Goal: Task Accomplishment & Management: Use online tool/utility

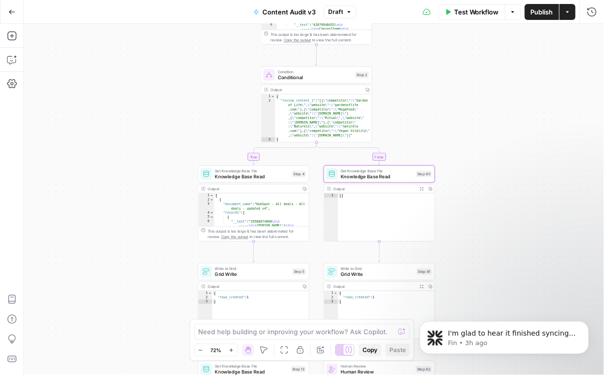
click at [14, 5] on button "Go Back" at bounding box center [12, 12] width 18 height 18
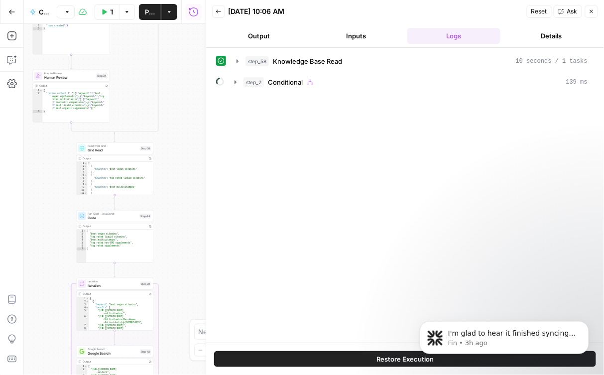
click at [592, 10] on icon "button" at bounding box center [592, 11] width 6 height 6
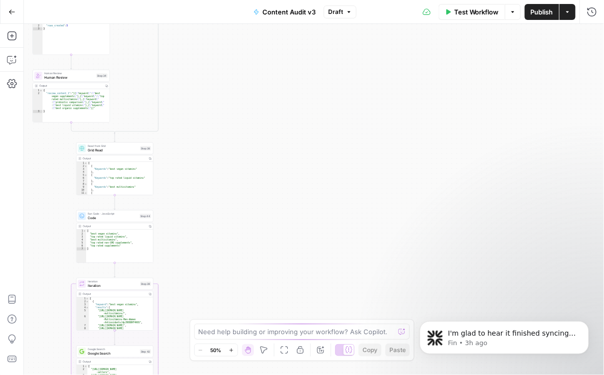
click at [539, 16] on span "Publish" at bounding box center [542, 12] width 22 height 10
click at [10, 12] on icon "button" at bounding box center [11, 11] width 7 height 7
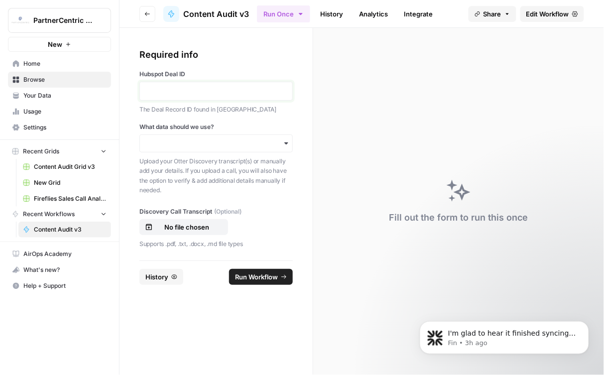
click at [193, 87] on p at bounding box center [216, 91] width 140 height 10
click at [210, 146] on input "What data should we use?" at bounding box center [216, 143] width 140 height 10
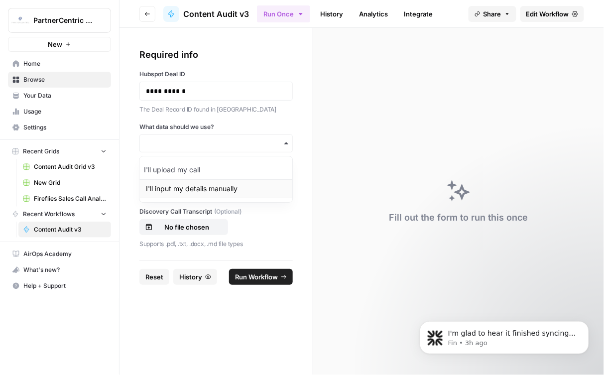
click at [203, 191] on div "I'll input my details manually" at bounding box center [216, 188] width 153 height 19
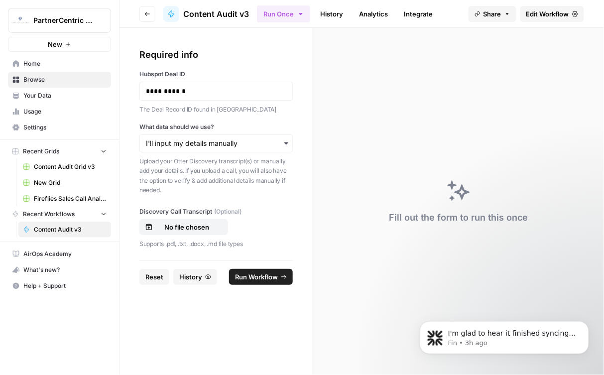
click at [268, 280] on span "Run Workflow" at bounding box center [256, 277] width 43 height 10
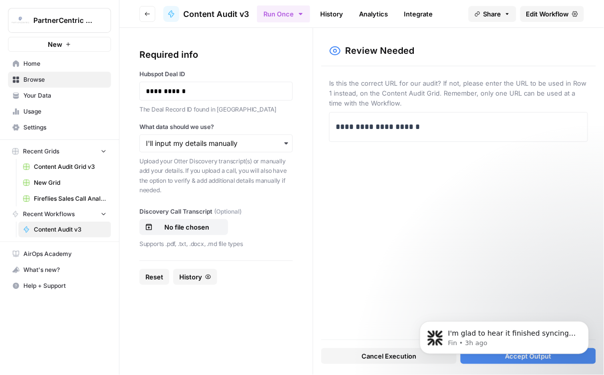
click at [520, 361] on body "I'm glad to hear it finished syncing! If you notice any more issues or have que…" at bounding box center [503, 335] width 191 height 62
click at [588, 321] on icon "Dismiss notification" at bounding box center [585, 323] width 5 height 5
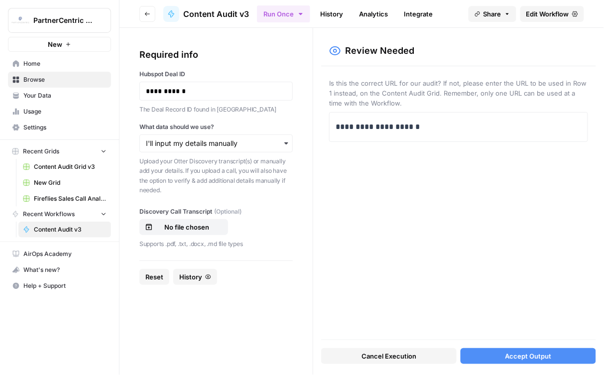
click at [496, 361] on button "Accept Output" at bounding box center [528, 356] width 135 height 16
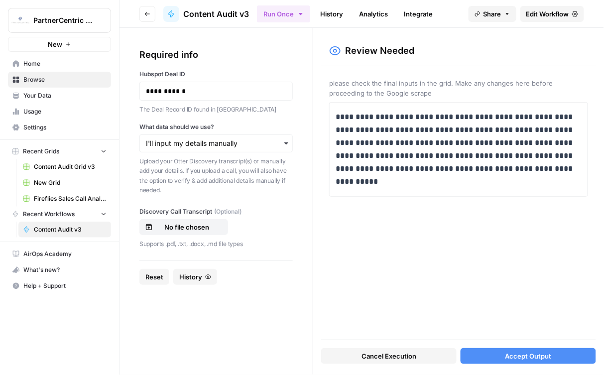
click at [523, 362] on button "Accept Output" at bounding box center [528, 356] width 135 height 16
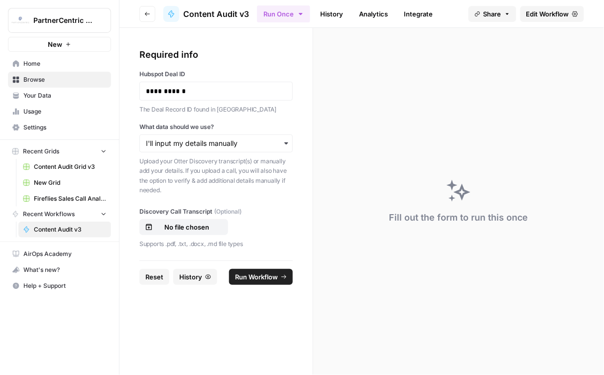
click at [332, 17] on link "History" at bounding box center [331, 14] width 35 height 16
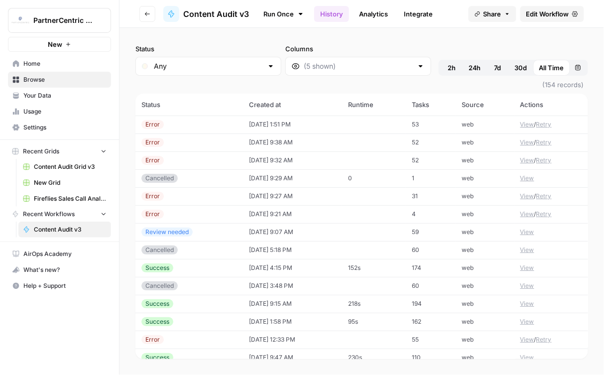
click at [269, 123] on td "[DATE] 1:51 PM" at bounding box center [292, 125] width 99 height 18
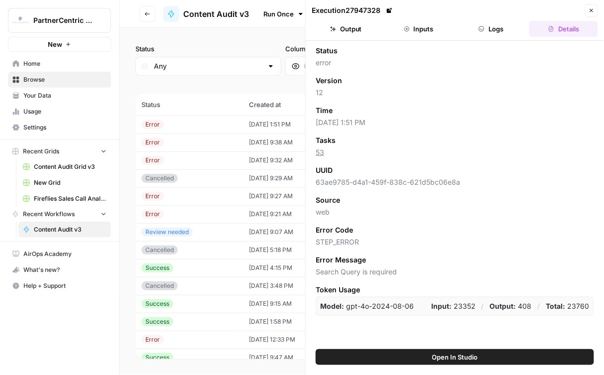
click at [595, 11] on button "Close" at bounding box center [591, 10] width 13 height 13
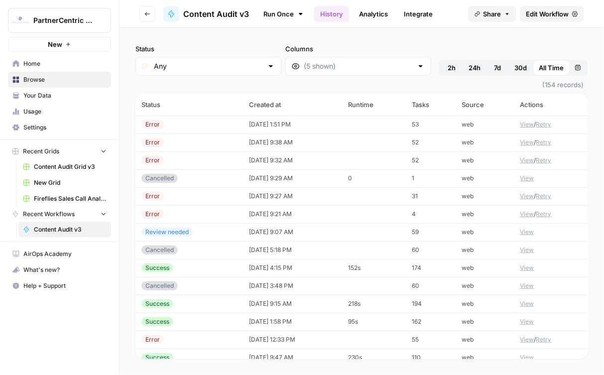
click at [534, 16] on span "Edit Workflow" at bounding box center [548, 14] width 43 height 10
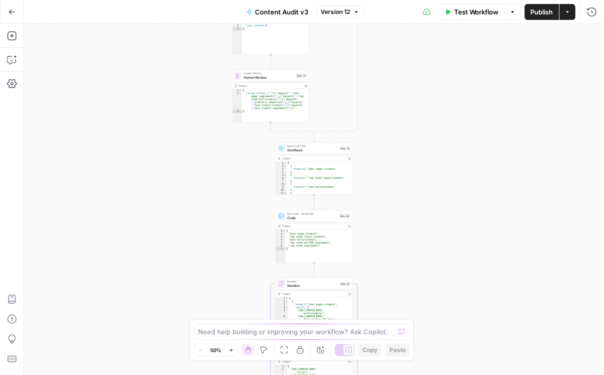
click at [281, 78] on span "Human Review" at bounding box center [269, 77] width 50 height 5
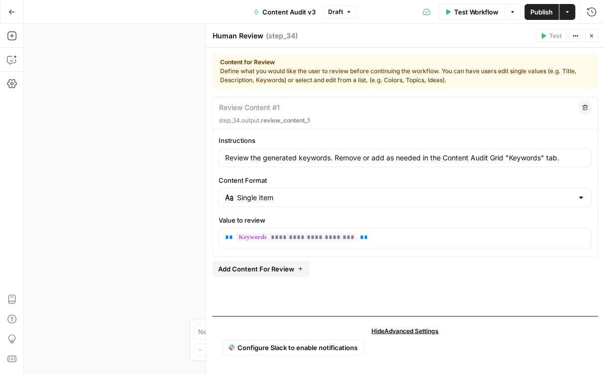
click at [590, 37] on icon "button" at bounding box center [592, 36] width 6 height 6
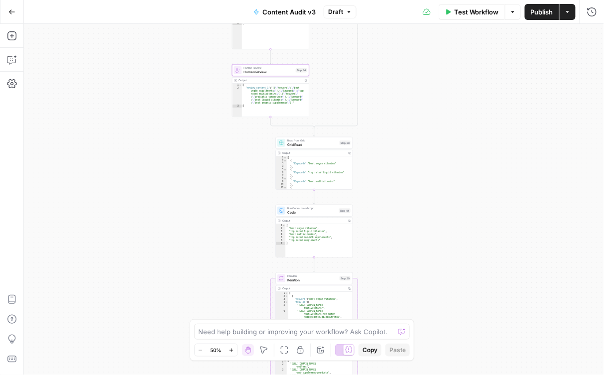
drag, startPoint x: 399, startPoint y: 209, endPoint x: 389, endPoint y: 148, distance: 61.6
click at [389, 148] on div "true false Workflow Set Inputs Inputs Get Knowledge Base File Knowledge Base Re…" at bounding box center [314, 199] width 580 height 351
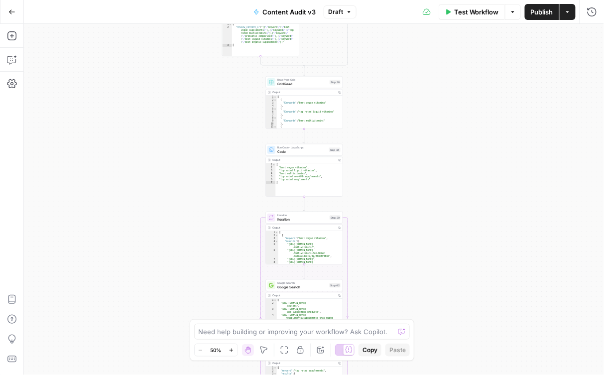
click at [301, 83] on span "Grid Read" at bounding box center [302, 84] width 50 height 5
type input "Keywords"
type input "Content Audit Grid v3"
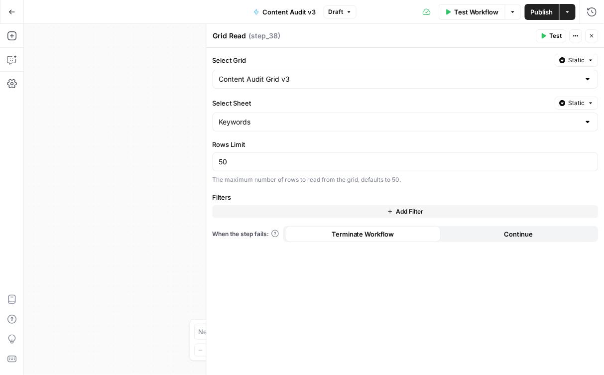
click at [591, 35] on icon "button" at bounding box center [592, 36] width 6 height 6
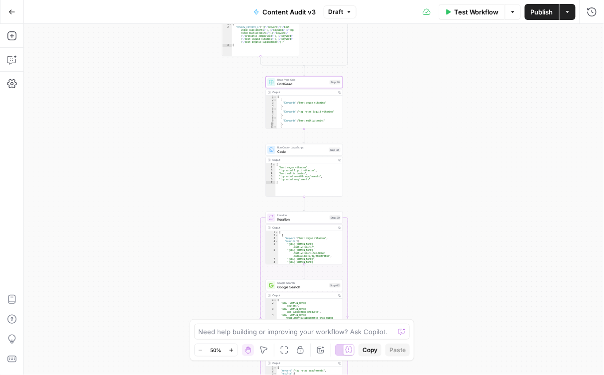
click at [296, 152] on span "Code" at bounding box center [302, 151] width 50 height 5
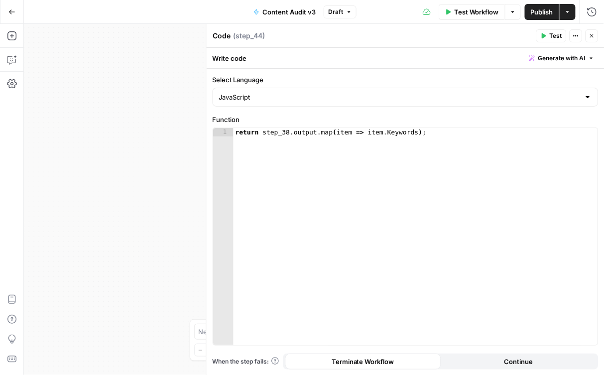
click at [594, 37] on icon "button" at bounding box center [592, 36] width 6 height 6
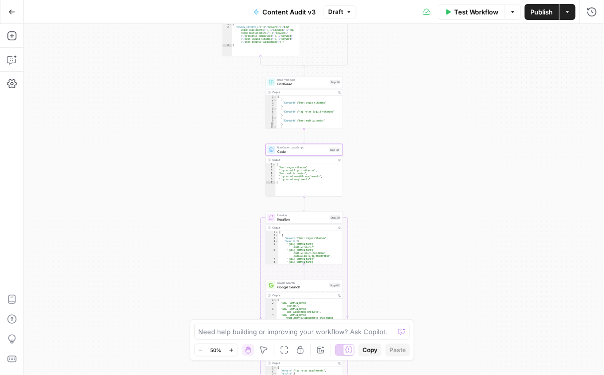
click at [301, 219] on span "Iteration" at bounding box center [302, 219] width 50 height 5
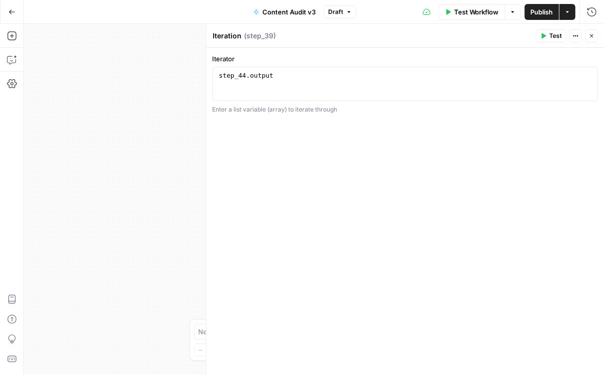
type textarea "**********"
click at [352, 94] on div "step_44 . output" at bounding box center [405, 92] width 377 height 42
click at [595, 38] on button "Close" at bounding box center [592, 35] width 13 height 13
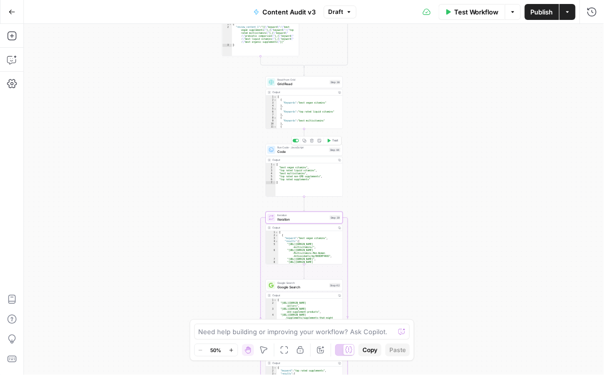
click at [310, 150] on span "Code" at bounding box center [302, 151] width 50 height 5
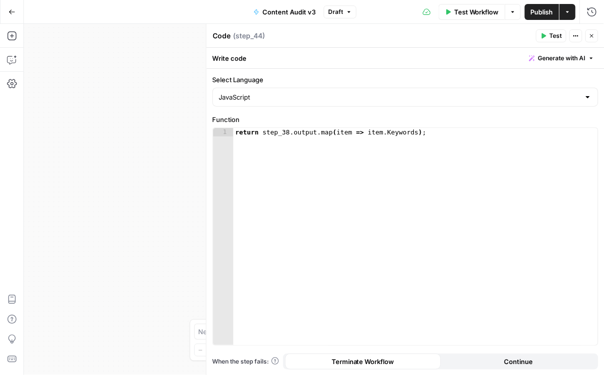
click at [554, 32] on span "Test" at bounding box center [556, 35] width 12 height 9
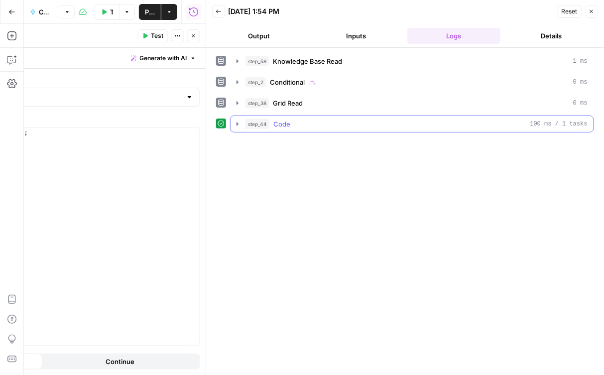
click at [316, 119] on div "step_44 Code 100 ms / 1 tasks" at bounding box center [417, 124] width 342 height 10
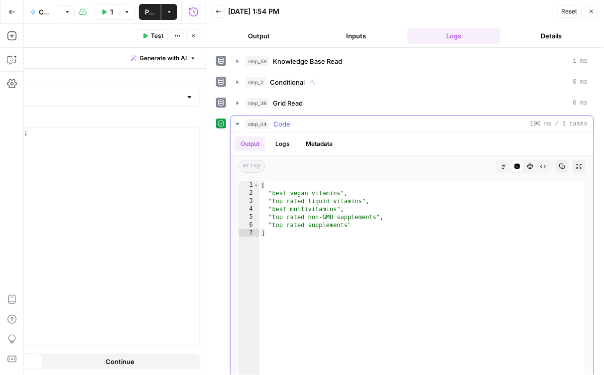
click at [316, 119] on div "step_44 Code 100 ms / 1 tasks" at bounding box center [417, 124] width 342 height 10
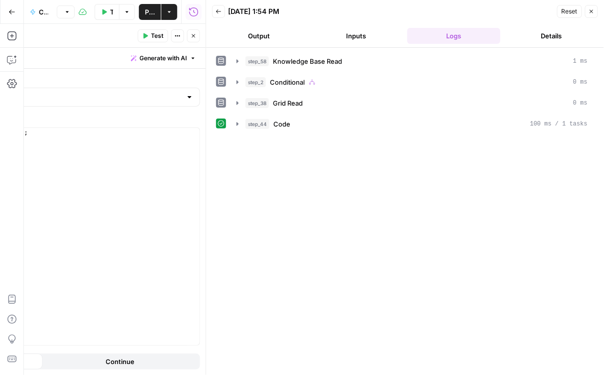
click at [589, 12] on icon "button" at bounding box center [592, 11] width 6 height 6
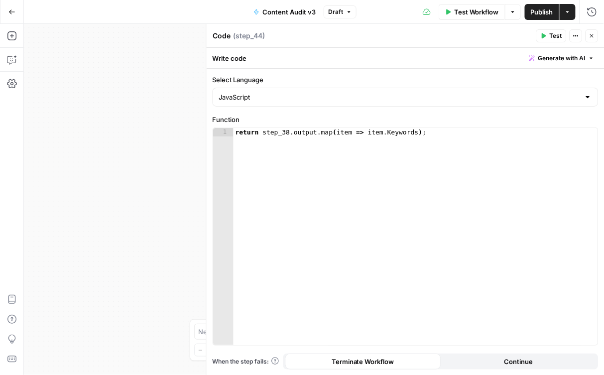
click at [593, 38] on icon "button" at bounding box center [592, 36] width 6 height 6
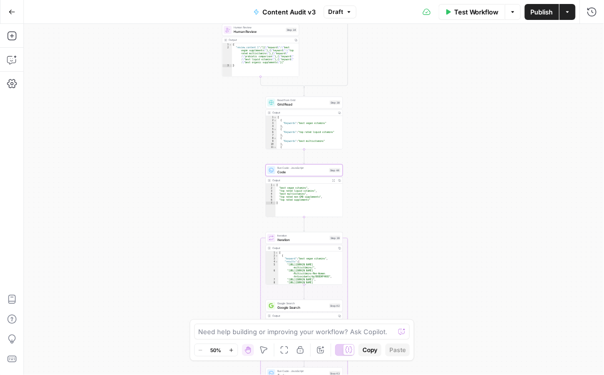
drag, startPoint x: 408, startPoint y: 58, endPoint x: 408, endPoint y: 239, distance: 180.3
click at [408, 239] on div "true false Workflow Set Inputs Inputs Get Knowledge Base File Knowledge Base Re…" at bounding box center [314, 199] width 580 height 351
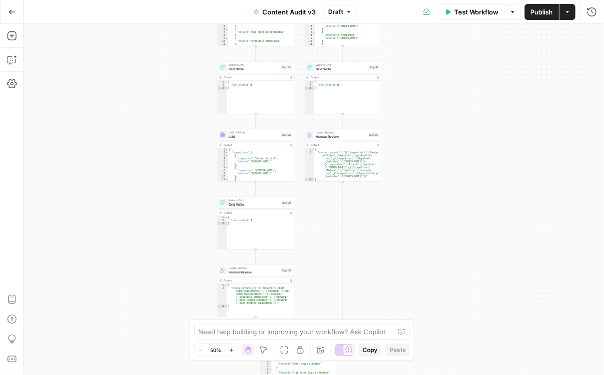
drag, startPoint x: 423, startPoint y: 77, endPoint x: 417, endPoint y: 375, distance: 298.0
click at [417, 375] on div "true false Workflow Set Inputs Inputs Get Knowledge Base File Knowledge Base Re…" at bounding box center [314, 199] width 580 height 351
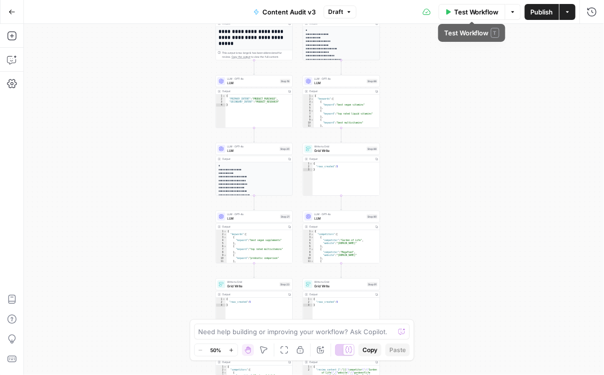
click at [459, 5] on button "Test Workflow" at bounding box center [472, 12] width 67 height 16
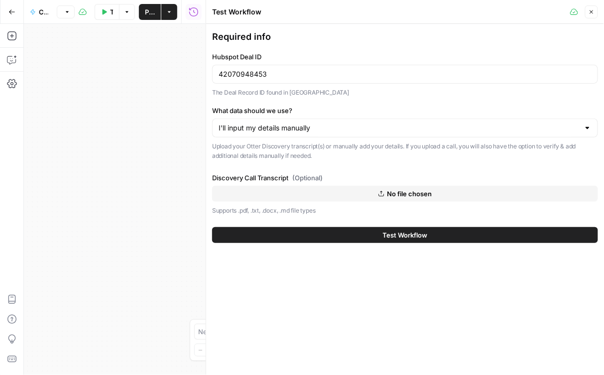
click at [315, 68] on div "42070948453" at bounding box center [405, 74] width 386 height 19
paste input "413036645"
type input "42413036645"
click at [409, 229] on button "Test Workflow" at bounding box center [405, 235] width 386 height 16
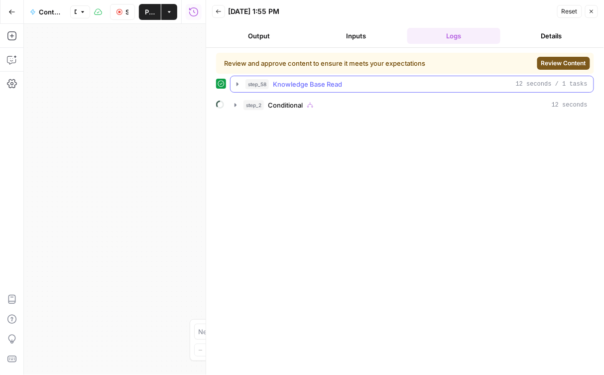
click at [235, 82] on icon "button" at bounding box center [238, 84] width 8 height 8
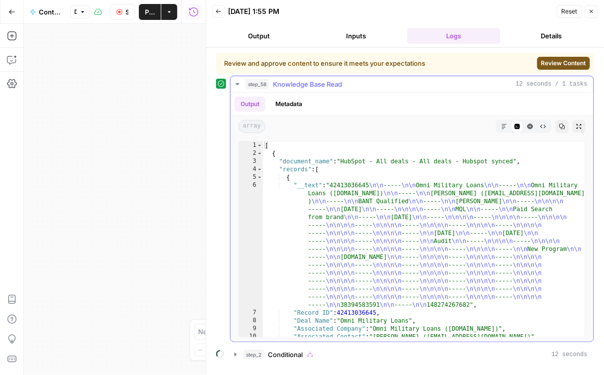
click at [235, 82] on icon "button" at bounding box center [238, 84] width 8 height 8
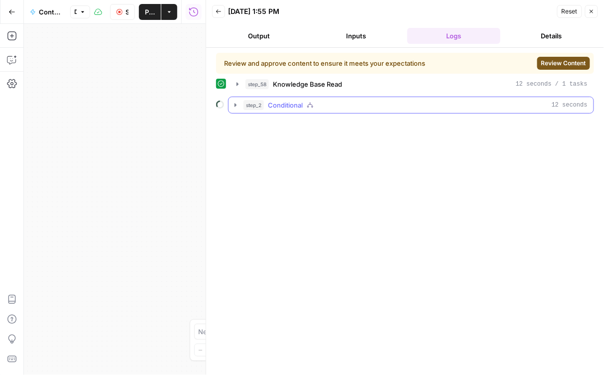
click at [238, 101] on icon "button" at bounding box center [236, 105] width 8 height 8
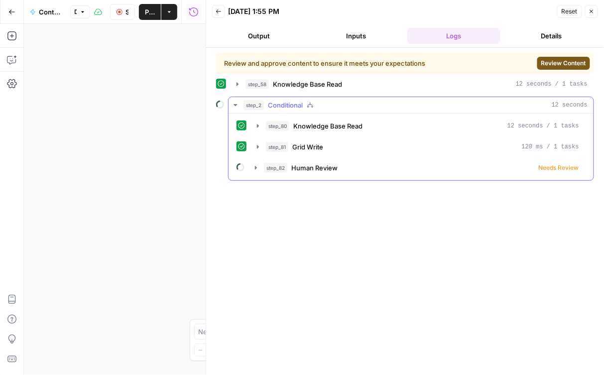
click at [241, 148] on icon at bounding box center [241, 146] width 7 height 7
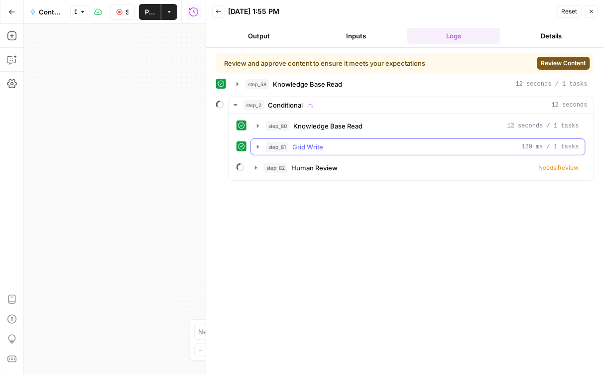
click at [262, 147] on button "step_81 Grid Write 120 ms / 1 tasks" at bounding box center [418, 147] width 334 height 16
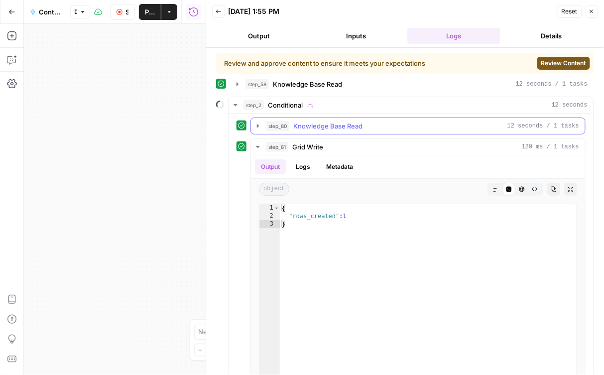
click at [263, 128] on button "step_80 Knowledge Base Read 12 seconds / 1 tasks" at bounding box center [418, 126] width 334 height 16
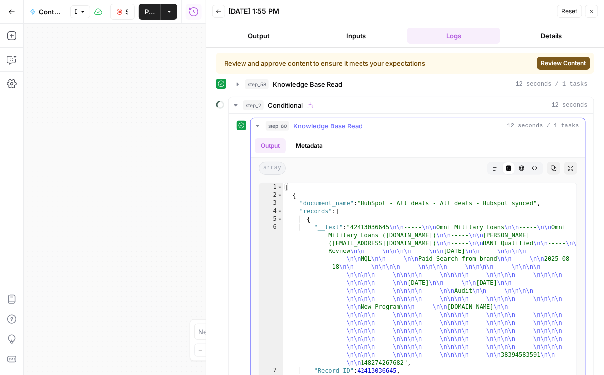
click at [263, 128] on button "step_80 Knowledge Base Read 12 seconds / 1 tasks" at bounding box center [418, 126] width 334 height 16
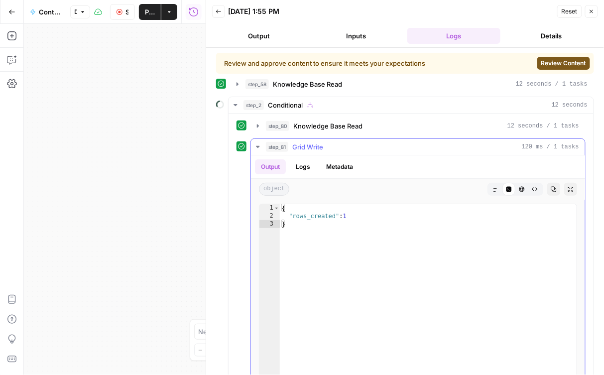
click at [261, 143] on icon "button" at bounding box center [258, 147] width 8 height 8
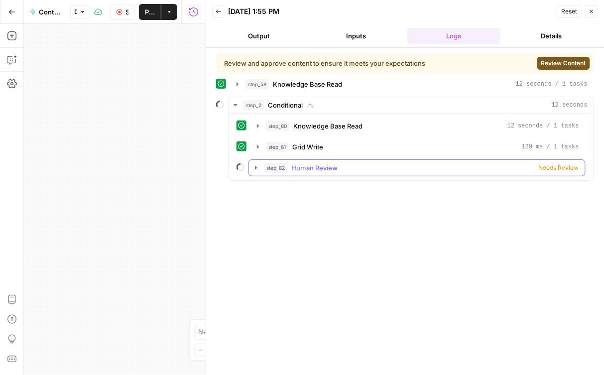
click at [263, 167] on button "step_82 Human Review Needs Review" at bounding box center [417, 168] width 336 height 16
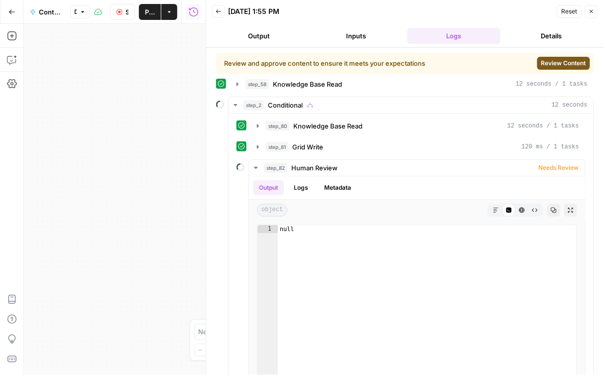
click at [570, 66] on span "Review Content" at bounding box center [563, 63] width 45 height 9
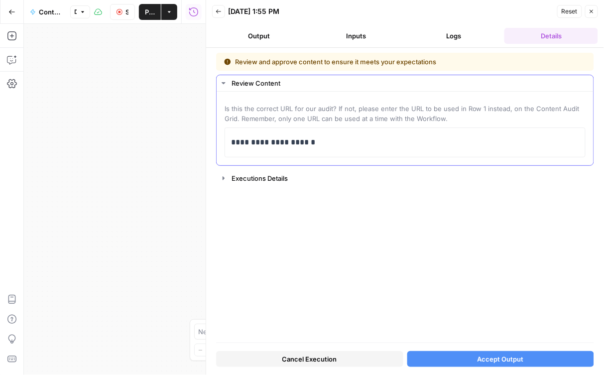
click at [228, 138] on div "**********" at bounding box center [405, 143] width 361 height 30
click at [232, 145] on p "**********" at bounding box center [405, 142] width 348 height 13
click at [301, 260] on div "**********" at bounding box center [405, 198] width 378 height 290
click at [493, 365] on button "Accept Output" at bounding box center [500, 359] width 187 height 16
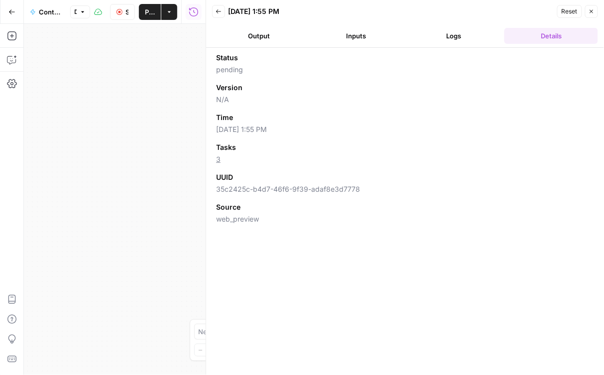
click at [263, 38] on button "Output" at bounding box center [259, 36] width 94 height 16
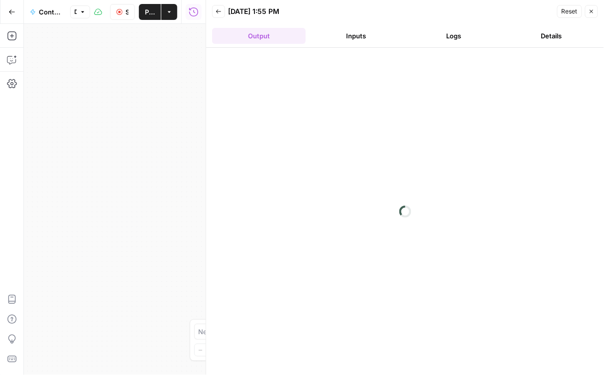
click at [362, 38] on button "Inputs" at bounding box center [357, 36] width 94 height 16
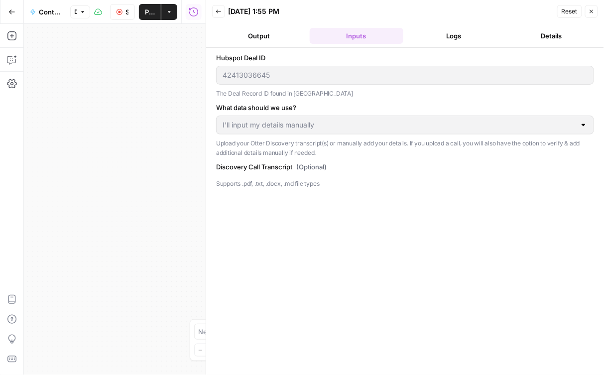
click at [260, 32] on button "Output" at bounding box center [259, 36] width 94 height 16
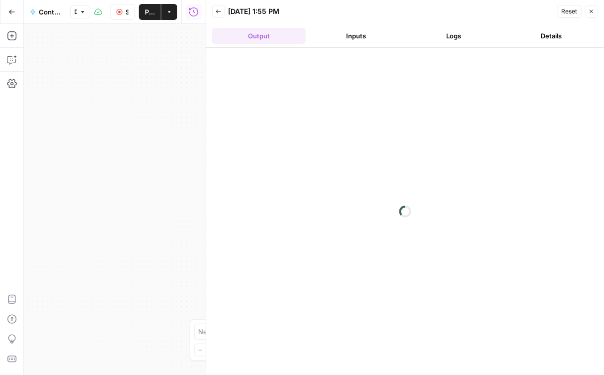
click at [450, 33] on button "Logs" at bounding box center [454, 36] width 94 height 16
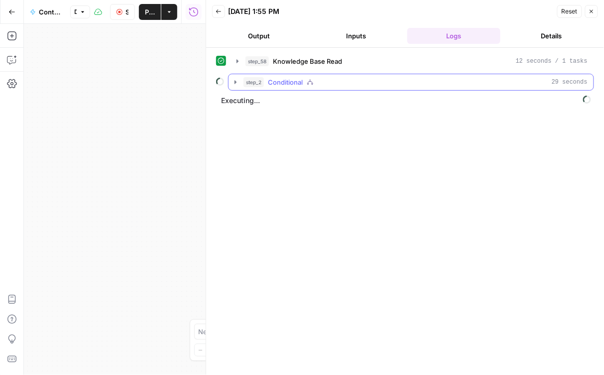
click at [239, 87] on button "step_2 Conditional 29 seconds" at bounding box center [411, 82] width 365 height 16
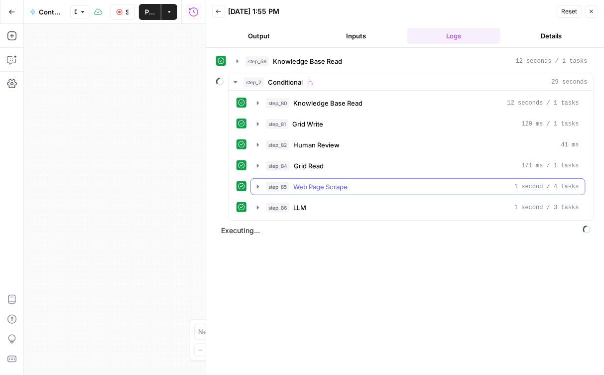
click at [259, 189] on icon "button" at bounding box center [258, 187] width 8 height 8
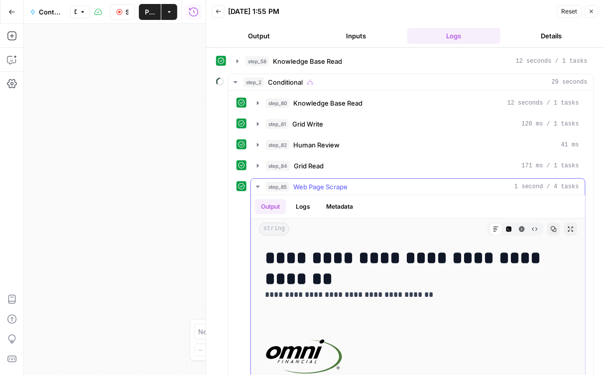
click at [259, 189] on icon "button" at bounding box center [258, 187] width 8 height 8
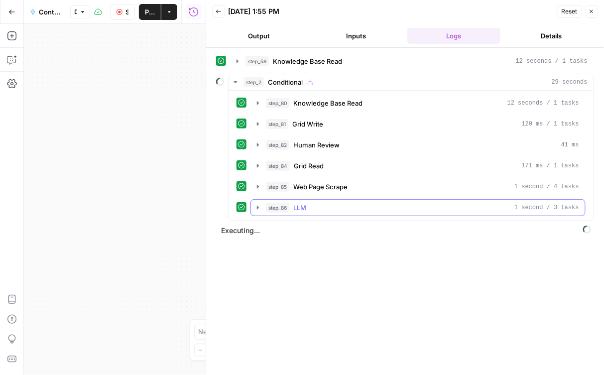
click at [258, 204] on icon "button" at bounding box center [258, 208] width 8 height 8
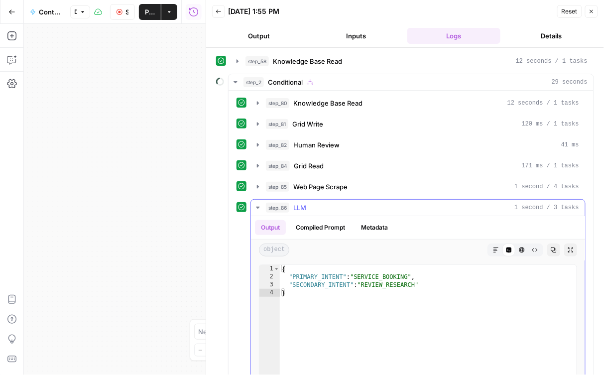
click at [258, 204] on icon "button" at bounding box center [258, 208] width 8 height 8
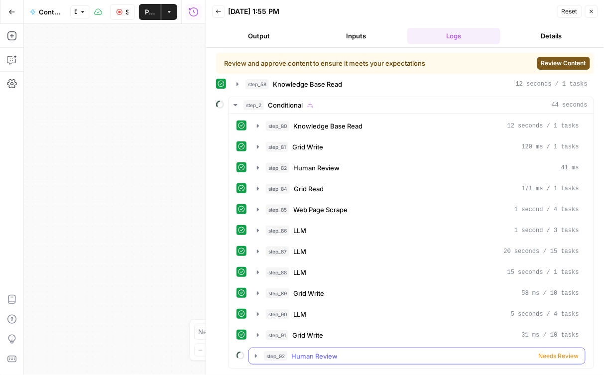
click at [257, 349] on button "step_92 Human Review Needs Review" at bounding box center [417, 356] width 336 height 16
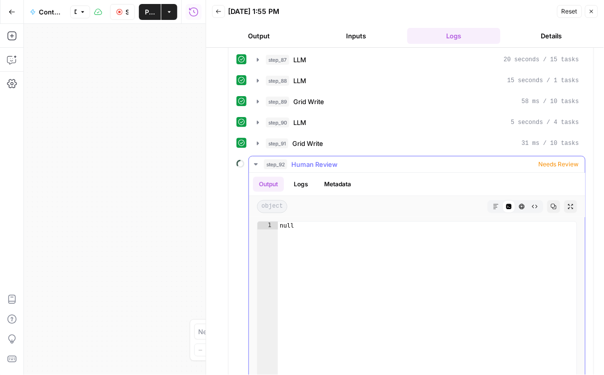
scroll to position [193, 0]
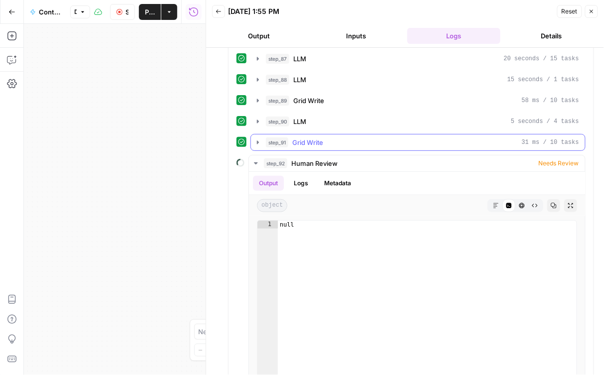
click at [256, 138] on icon "button" at bounding box center [258, 142] width 8 height 8
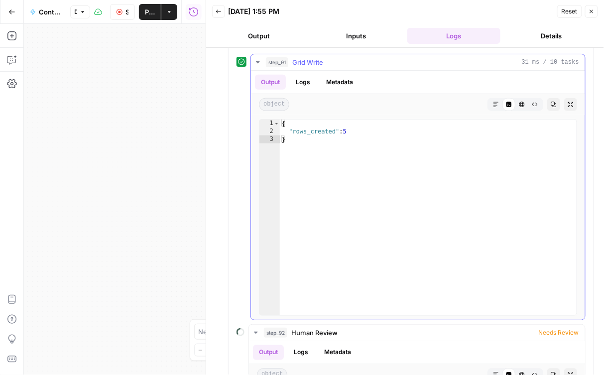
scroll to position [328, 0]
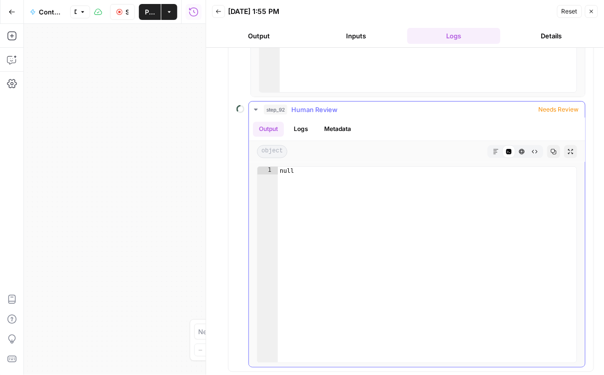
click at [309, 123] on button "Logs" at bounding box center [301, 129] width 26 height 15
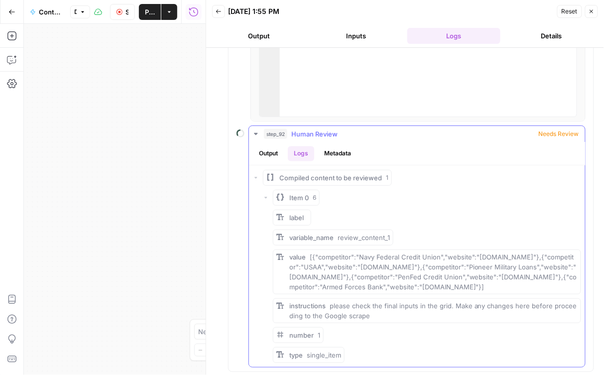
scroll to position [471, 0]
click at [339, 159] on button "Metadata" at bounding box center [337, 154] width 39 height 15
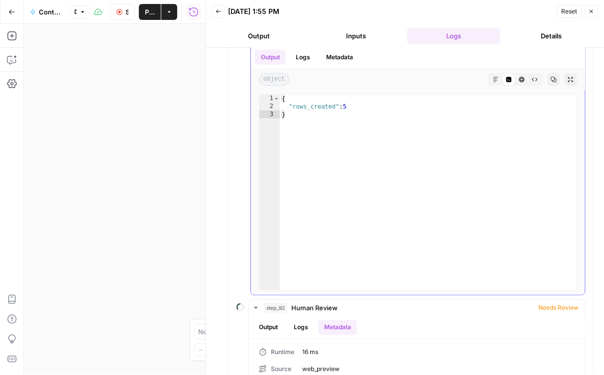
scroll to position [346, 0]
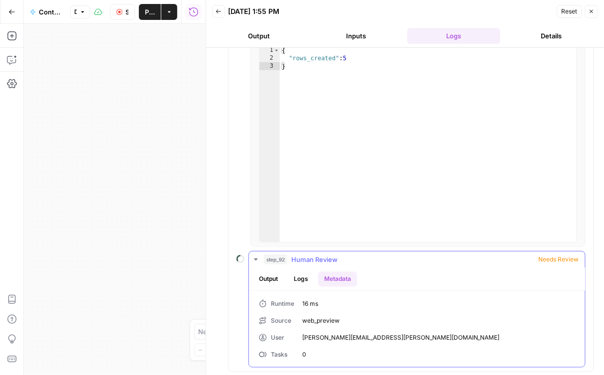
click at [267, 263] on span "step_92" at bounding box center [275, 260] width 23 height 10
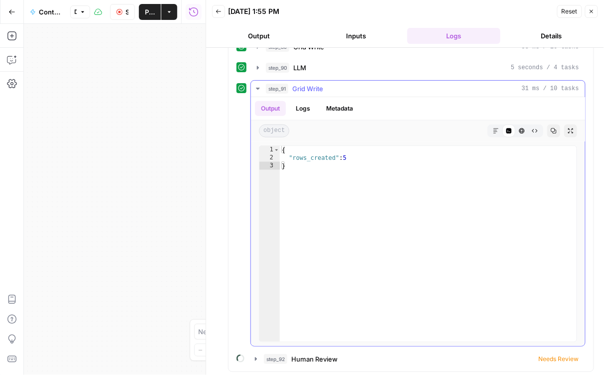
click at [262, 87] on button "step_91 Grid Write 31 ms / 10 tasks" at bounding box center [418, 89] width 334 height 16
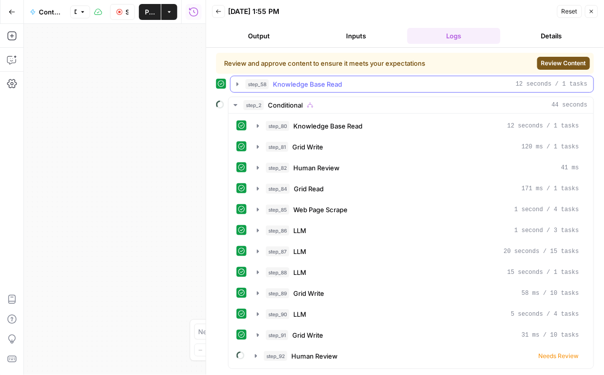
scroll to position [0, 0]
click at [559, 64] on span "Review Content" at bounding box center [563, 63] width 45 height 9
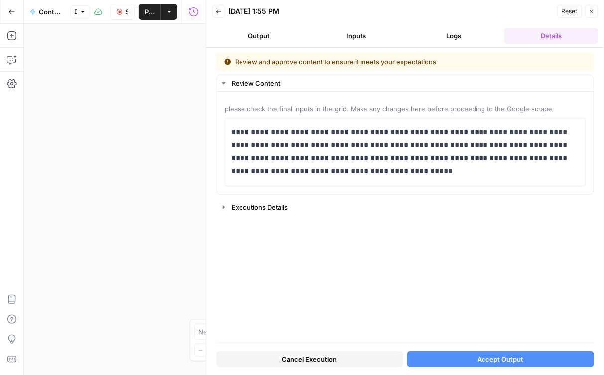
click at [463, 359] on button "Accept Output" at bounding box center [500, 359] width 187 height 16
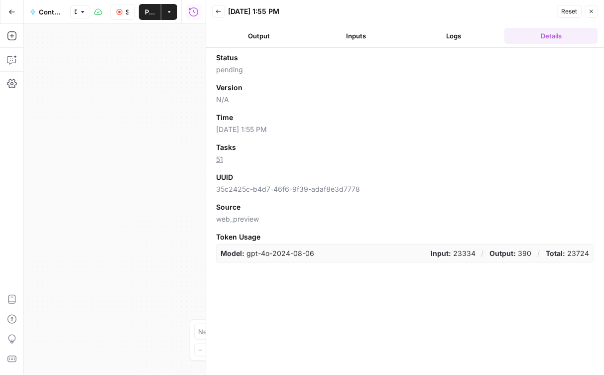
click at [272, 37] on button "Output" at bounding box center [259, 36] width 94 height 16
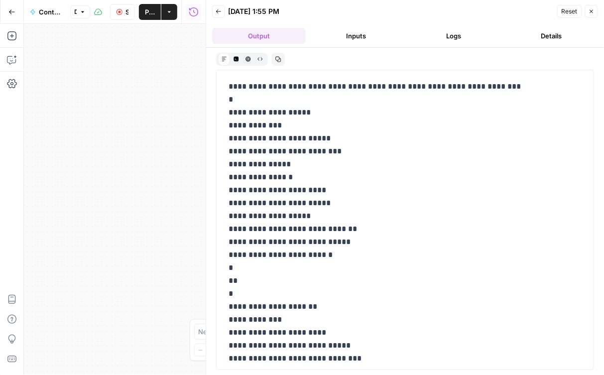
click at [371, 37] on button "Inputs" at bounding box center [357, 36] width 94 height 16
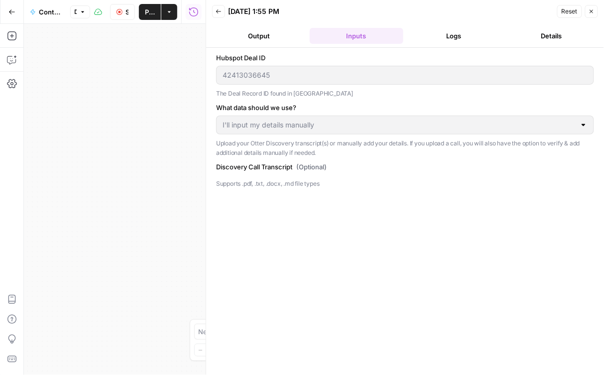
click at [426, 39] on button "Logs" at bounding box center [454, 36] width 94 height 16
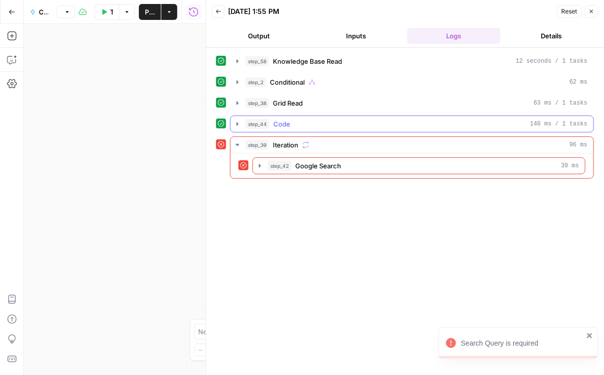
click at [235, 127] on icon "button" at bounding box center [238, 124] width 8 height 8
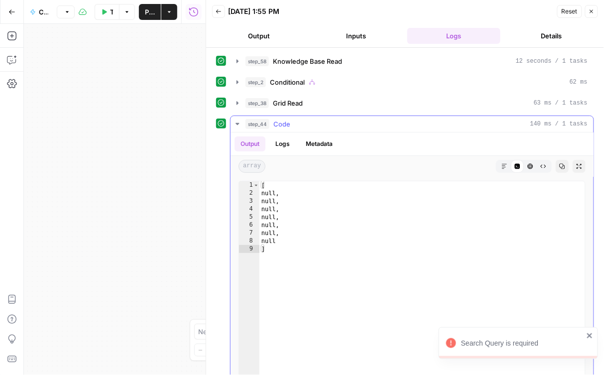
click at [235, 127] on icon "button" at bounding box center [238, 124] width 8 height 8
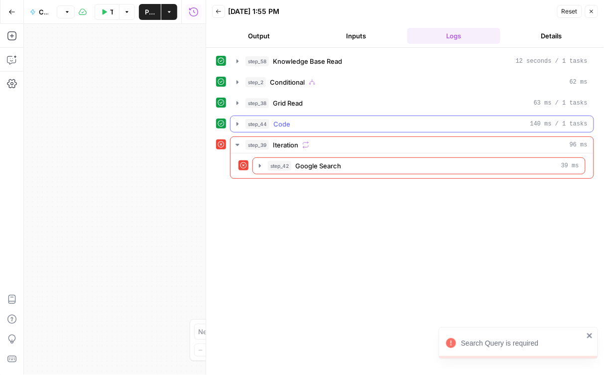
click at [235, 127] on icon "button" at bounding box center [238, 124] width 8 height 8
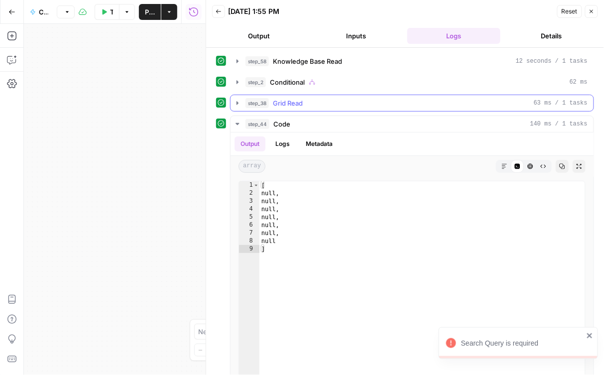
click at [237, 110] on button "step_38 Grid Read 63 ms / 1 tasks" at bounding box center [412, 103] width 363 height 16
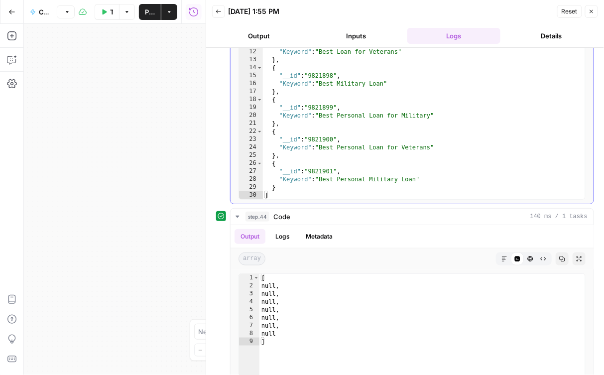
scroll to position [189, 0]
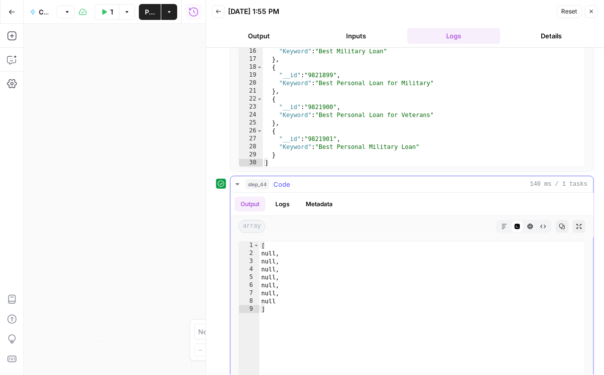
click at [576, 226] on button "Expand Output" at bounding box center [579, 226] width 13 height 13
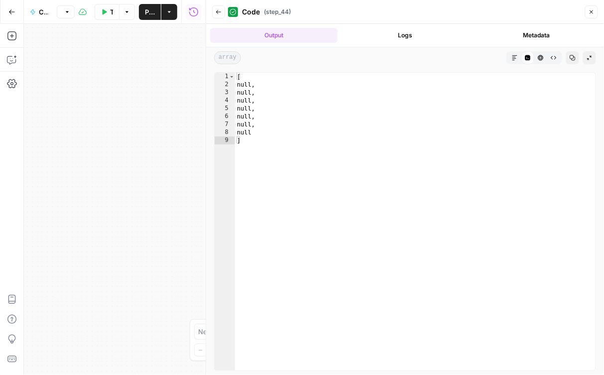
click at [222, 12] on button "Back" at bounding box center [218, 11] width 13 height 13
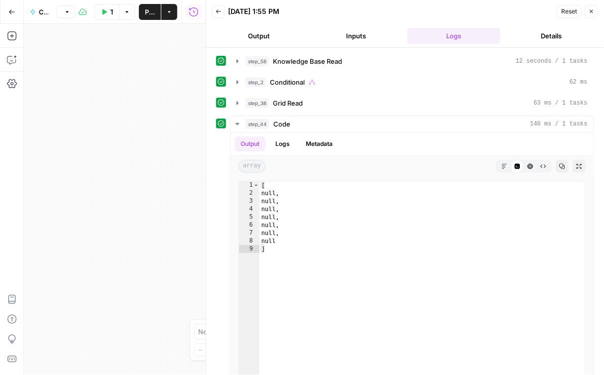
click at [588, 16] on button "Close" at bounding box center [591, 11] width 13 height 13
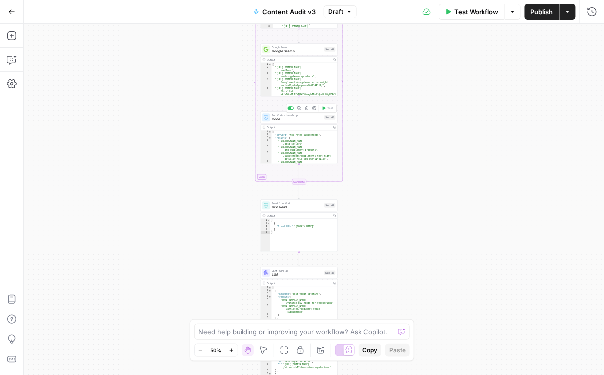
click at [301, 119] on span "Code" at bounding box center [297, 119] width 50 height 5
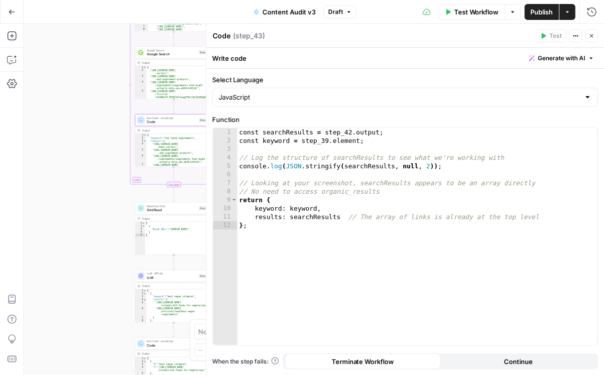
drag, startPoint x: 166, startPoint y: 156, endPoint x: 43, endPoint y: 156, distance: 122.5
click at [43, 156] on div "true false Workflow Set Inputs Inputs Get Knowledge Base File Knowledge Base Re…" at bounding box center [314, 199] width 580 height 351
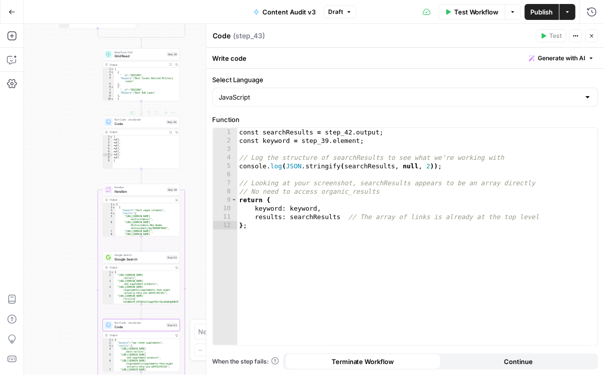
click at [146, 125] on span "Code" at bounding box center [140, 124] width 50 height 5
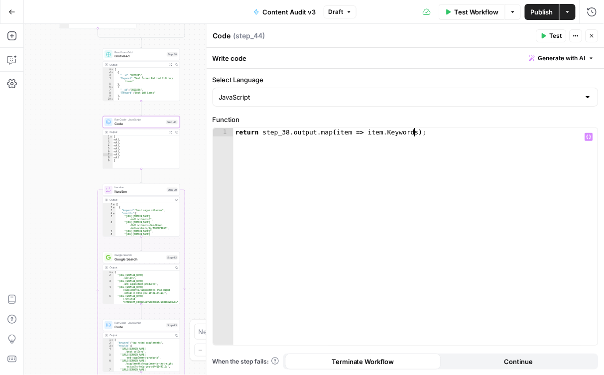
click at [416, 135] on div "return step_38 . output . map ( item => item . Keywords ) ;" at bounding box center [416, 245] width 365 height 234
type textarea "**********"
click at [550, 33] on span "Test" at bounding box center [556, 35] width 12 height 9
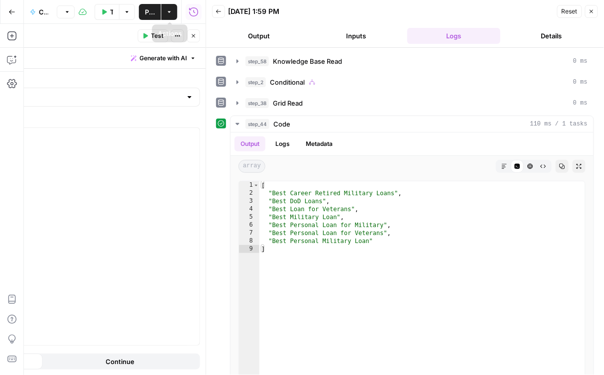
click at [155, 12] on button "Publish" at bounding box center [150, 12] width 22 height 16
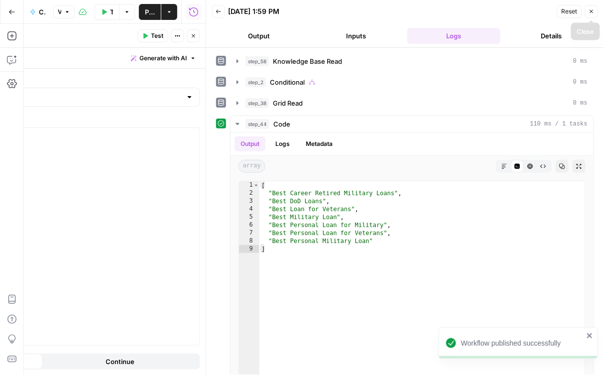
click at [590, 8] on button "Close" at bounding box center [591, 11] width 13 height 13
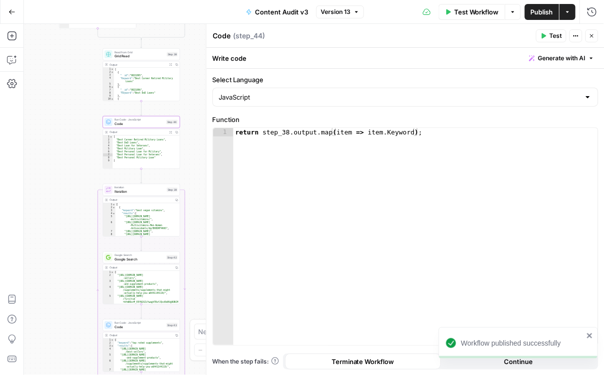
click at [570, 13] on icon "button" at bounding box center [568, 12] width 6 height 6
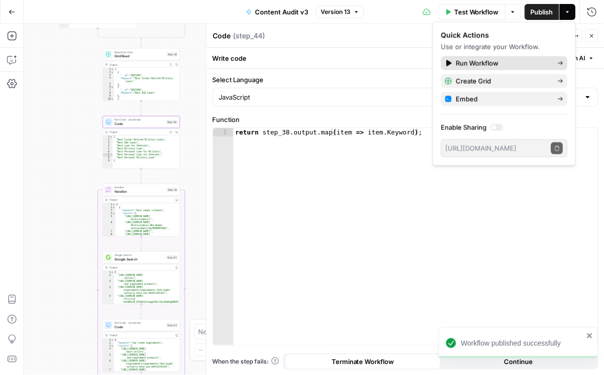
click at [518, 58] on span "Run Workflow" at bounding box center [503, 63] width 94 height 10
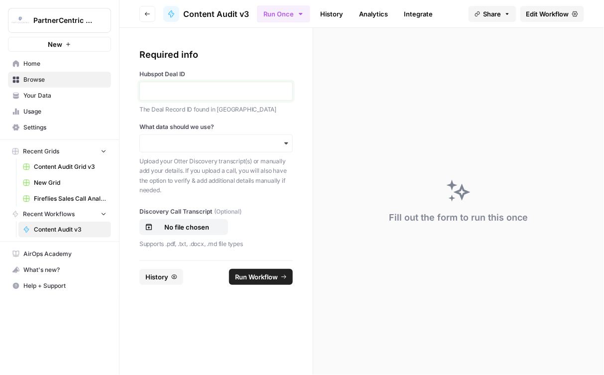
click at [208, 94] on p at bounding box center [216, 91] width 140 height 10
click at [190, 141] on input "What data should we use?" at bounding box center [216, 143] width 140 height 10
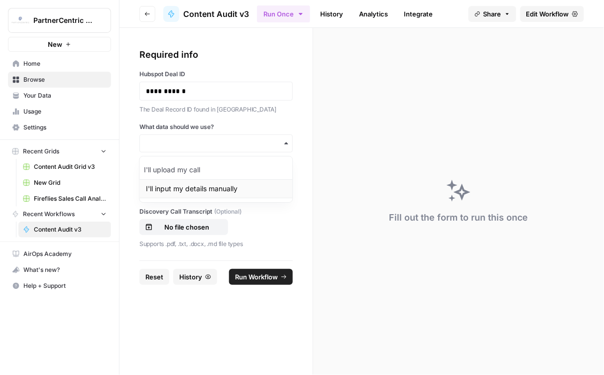
click at [181, 190] on div "I'll input my details manually" at bounding box center [216, 188] width 153 height 19
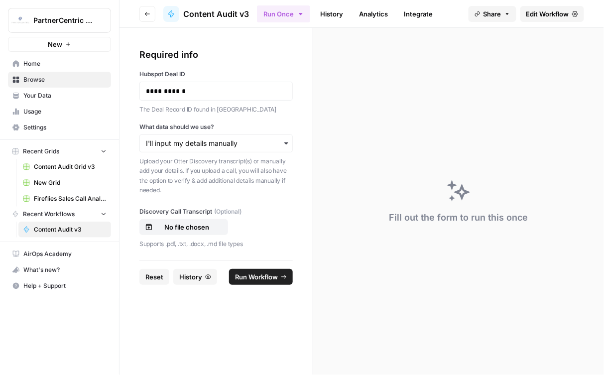
click at [252, 277] on span "Run Workflow" at bounding box center [256, 277] width 43 height 10
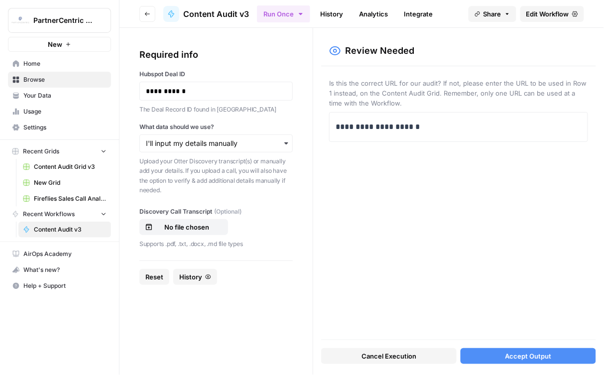
click at [329, 131] on div "**********" at bounding box center [458, 127] width 259 height 30
click at [340, 130] on p "**********" at bounding box center [459, 127] width 246 height 13
click at [335, 128] on div "**********" at bounding box center [458, 127] width 259 height 30
click at [337, 127] on p "**********" at bounding box center [459, 127] width 246 height 13
click at [501, 358] on button "Accept Output" at bounding box center [528, 356] width 135 height 16
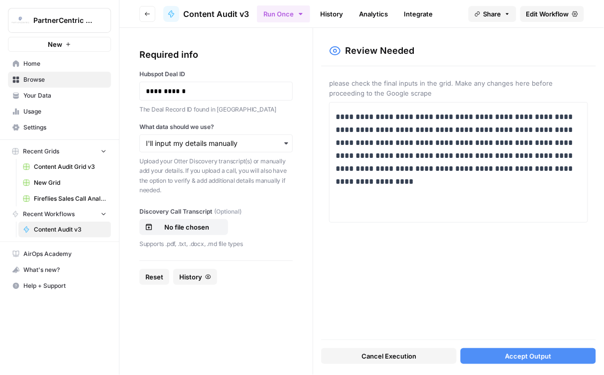
click at [492, 356] on button "Accept Output" at bounding box center [528, 356] width 135 height 16
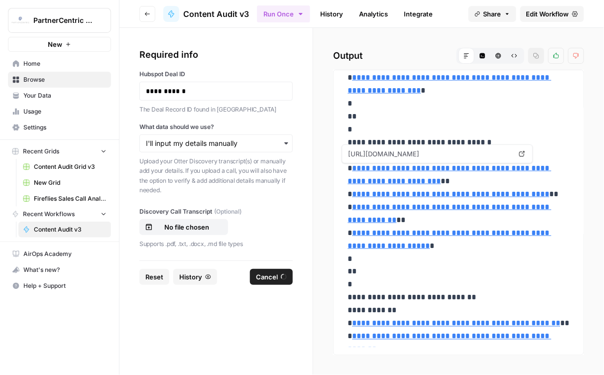
scroll to position [1241, 0]
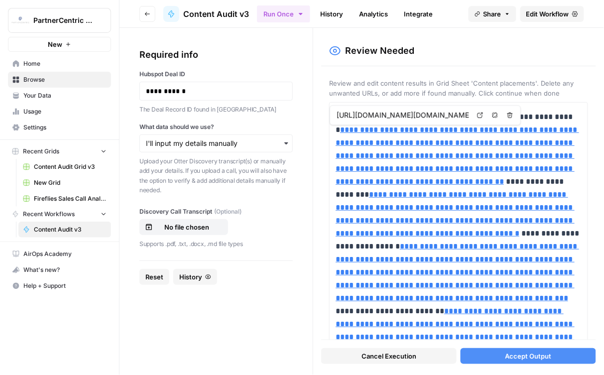
type input "[URL][DOMAIN_NAME][DOMAIN_NAME][DOMAIN_NAME][DOMAIN_NAME]"
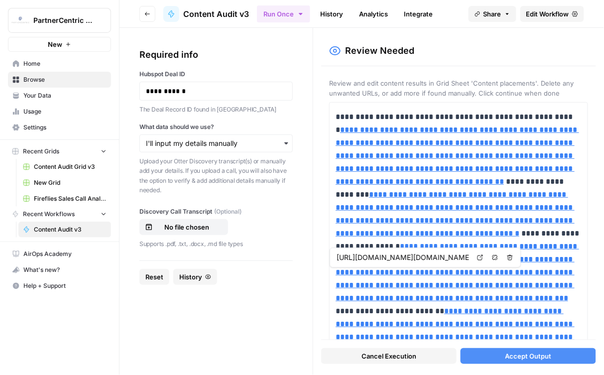
click at [525, 361] on span "Accept Output" at bounding box center [529, 356] width 46 height 10
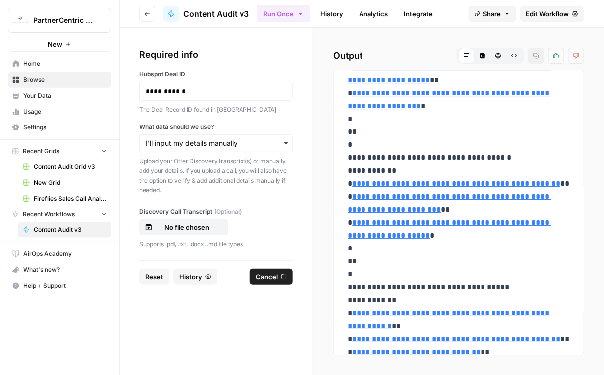
scroll to position [2524, 0]
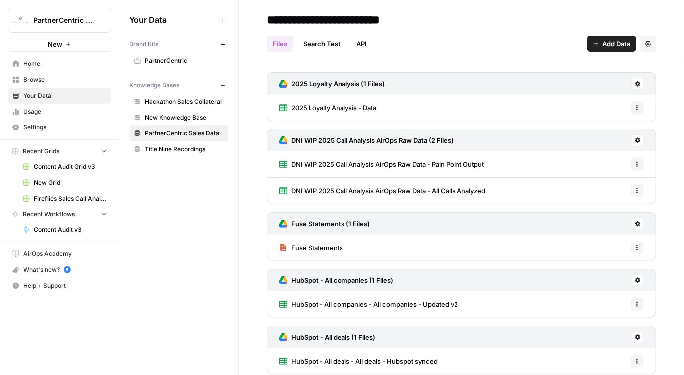
scroll to position [116, 0]
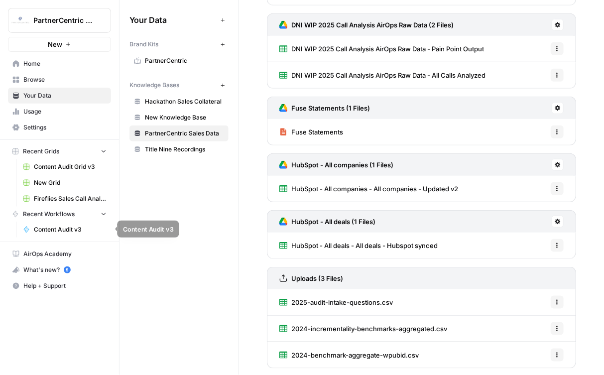
click at [50, 229] on span "Content Audit v3" at bounding box center [70, 229] width 73 height 9
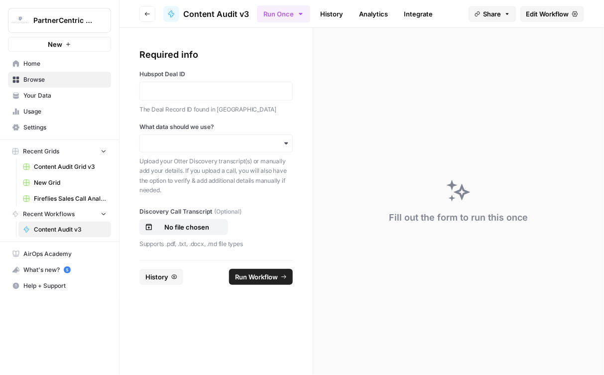
click at [68, 163] on span "Content Audit Grid v3" at bounding box center [70, 166] width 73 height 9
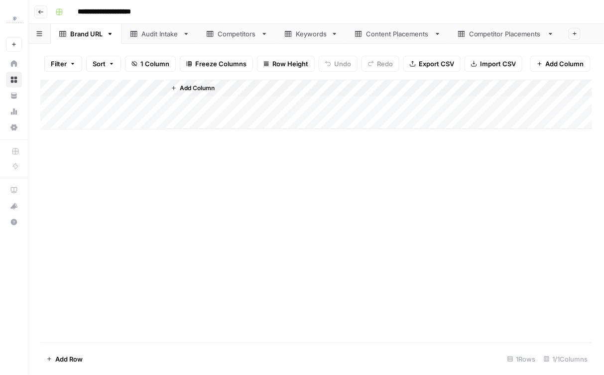
click at [148, 109] on div "Add Column" at bounding box center [316, 105] width 552 height 50
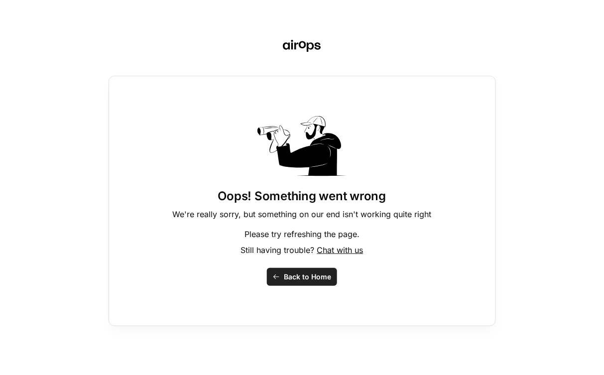
click at [298, 270] on button "Back to Home" at bounding box center [302, 277] width 70 height 18
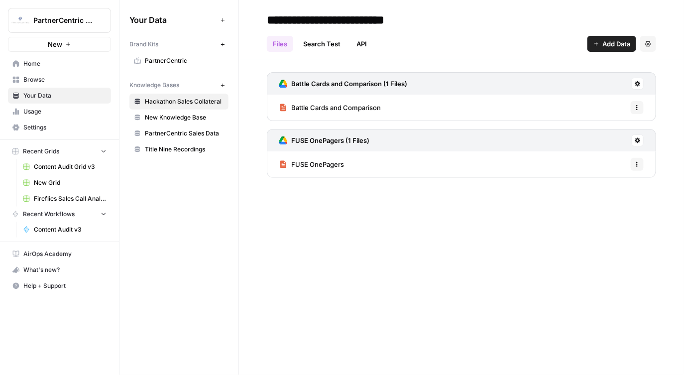
click at [49, 162] on span "Content Audit Grid v3" at bounding box center [70, 166] width 73 height 9
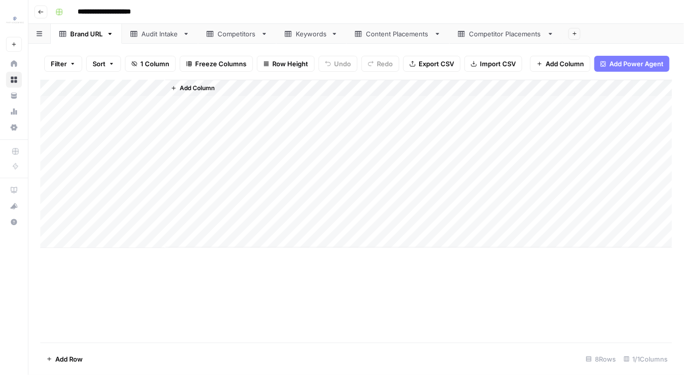
click at [55, 87] on div "Add Column" at bounding box center [356, 164] width 633 height 168
click at [73, 356] on span "Delete 8 Rows" at bounding box center [68, 359] width 44 height 10
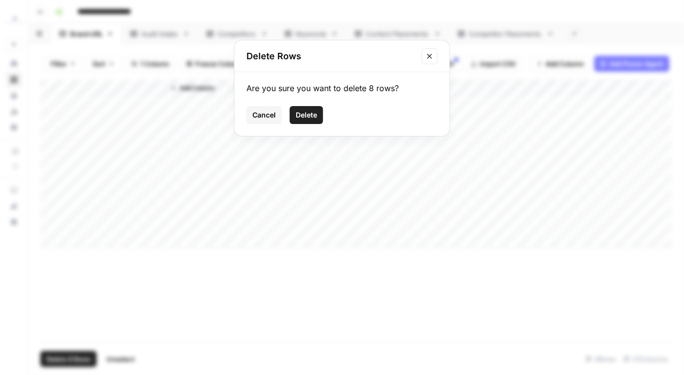
click at [316, 117] on span "Delete" at bounding box center [306, 115] width 21 height 10
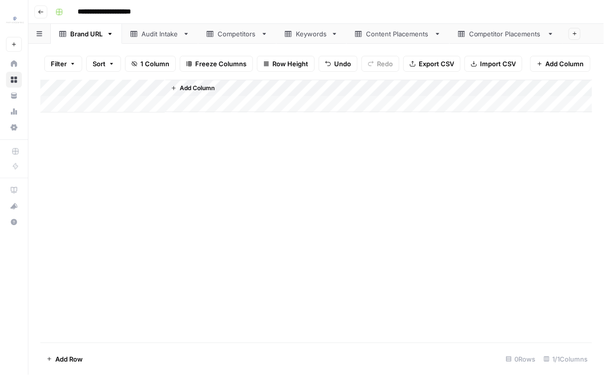
click at [174, 40] on link "Audit Intake" at bounding box center [160, 34] width 76 height 20
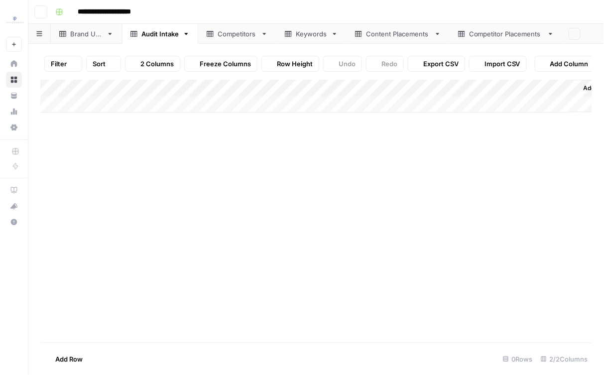
click at [236, 44] on div "Filter Sort 2 Columns Freeze Columns Row Height Undo Redo Export CSV Import CSV…" at bounding box center [316, 209] width 576 height 331
click at [229, 40] on link "Competitors" at bounding box center [237, 34] width 78 height 20
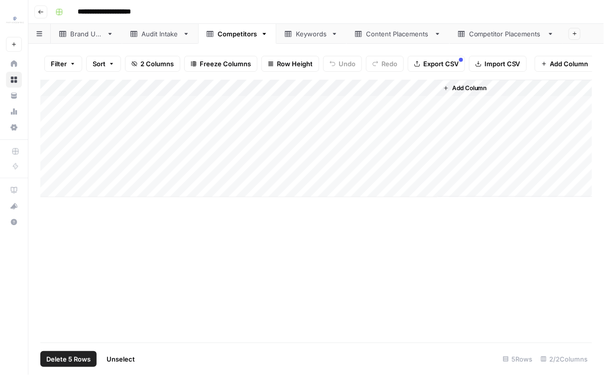
click at [60, 86] on div "Add Column" at bounding box center [316, 139] width 552 height 118
click at [68, 354] on span "Delete 5 Rows" at bounding box center [68, 359] width 44 height 10
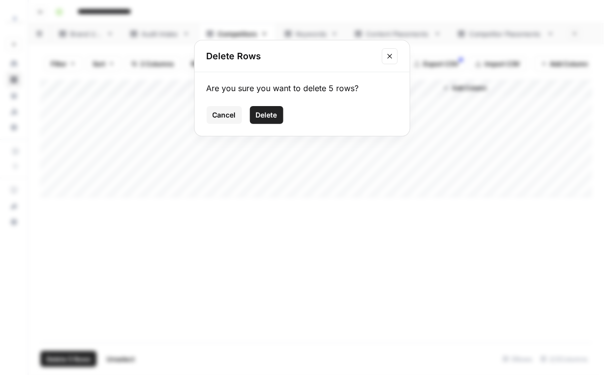
click at [275, 119] on span "Delete" at bounding box center [266, 115] width 21 height 10
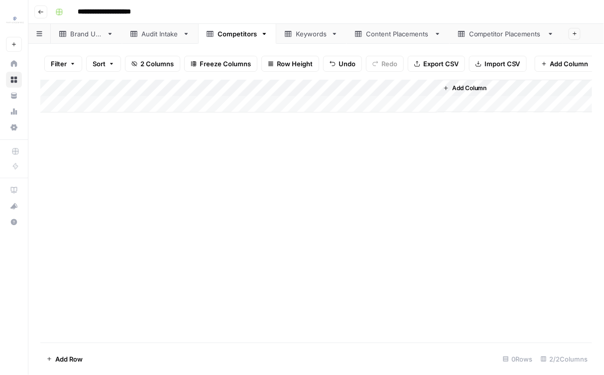
click at [296, 29] on div "Keywords" at bounding box center [311, 34] width 31 height 10
click at [59, 89] on div "Add Column" at bounding box center [316, 130] width 552 height 101
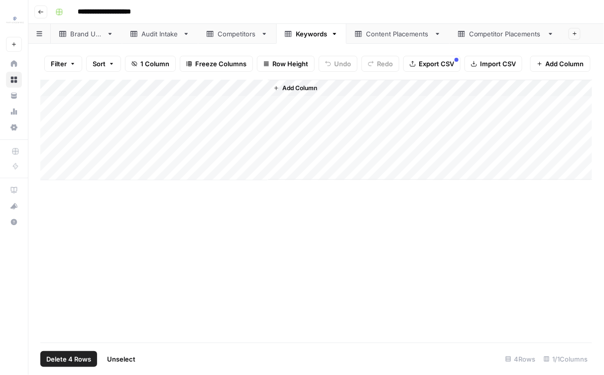
click at [74, 357] on span "Delete 4 Rows" at bounding box center [68, 359] width 45 height 10
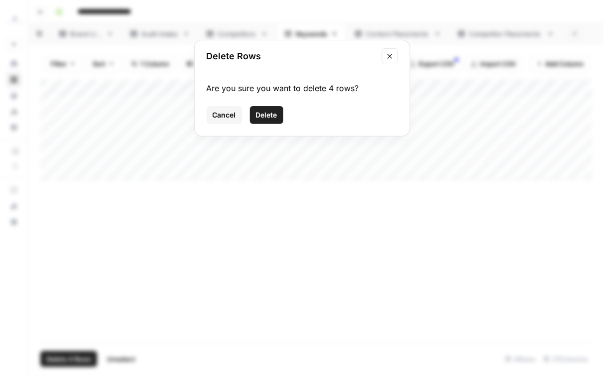
click at [240, 109] on button "Cancel" at bounding box center [224, 115] width 35 height 18
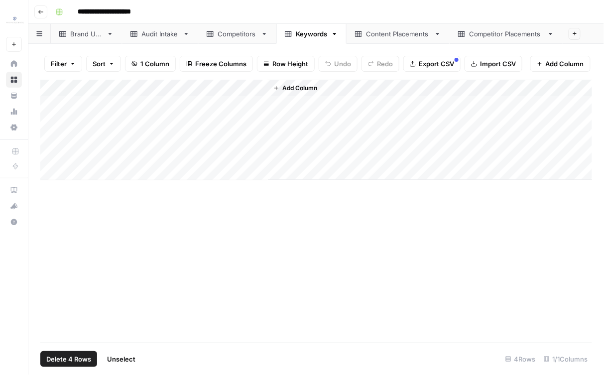
click at [68, 361] on span "Delete 4 Rows" at bounding box center [68, 359] width 45 height 10
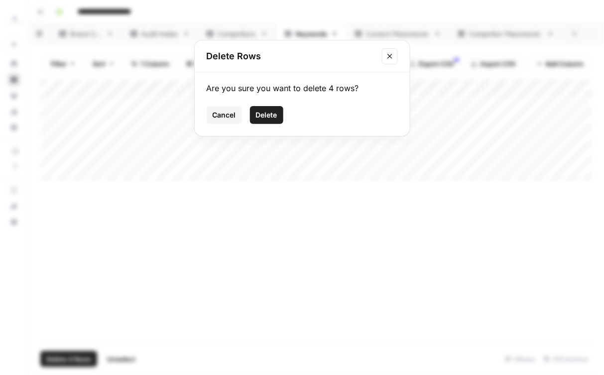
click at [275, 117] on span "Delete" at bounding box center [266, 115] width 21 height 10
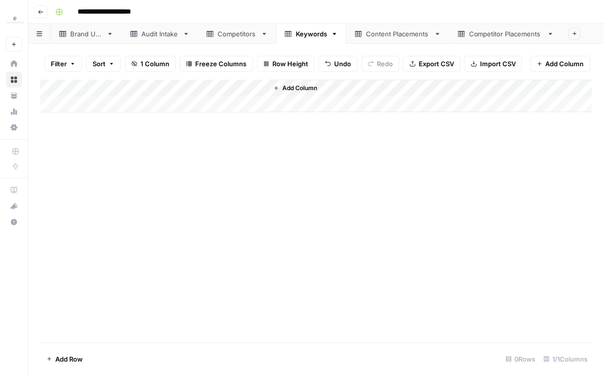
click at [93, 40] on link "Brand URL" at bounding box center [86, 34] width 71 height 20
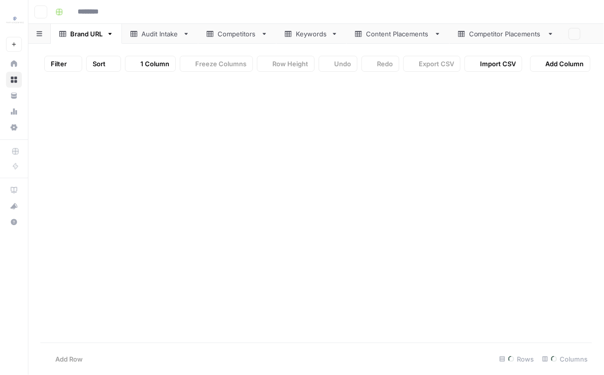
type input "**********"
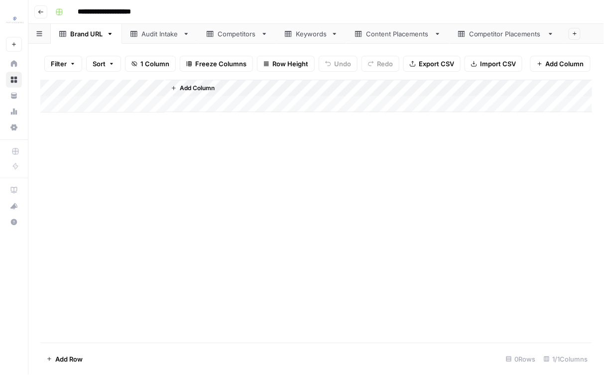
click at [113, 110] on div "Add Column" at bounding box center [316, 96] width 552 height 33
click at [118, 105] on div "Add Column" at bounding box center [316, 105] width 552 height 50
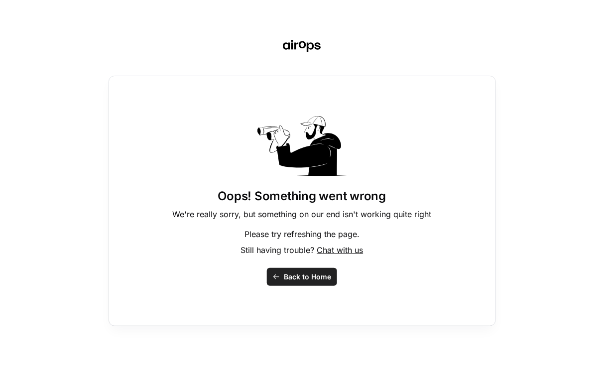
click at [283, 265] on div "Oops! Something went wrong We're really sorry, but something on our end isn't w…" at bounding box center [303, 201] width 388 height 251
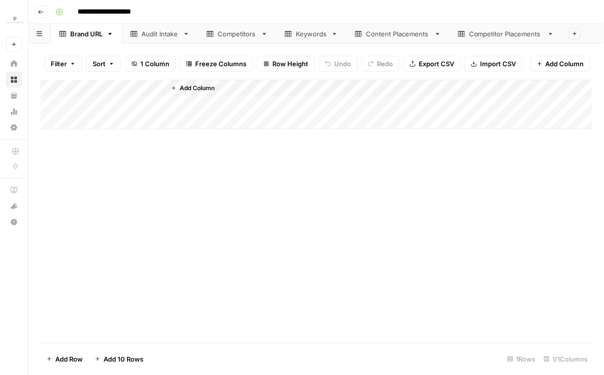
click at [130, 102] on div "Add Column" at bounding box center [316, 105] width 552 height 50
type textarea "**********"
click at [153, 191] on div "Add Column" at bounding box center [316, 211] width 552 height 263
click at [159, 33] on div "Audit Intake" at bounding box center [159, 34] width 37 height 10
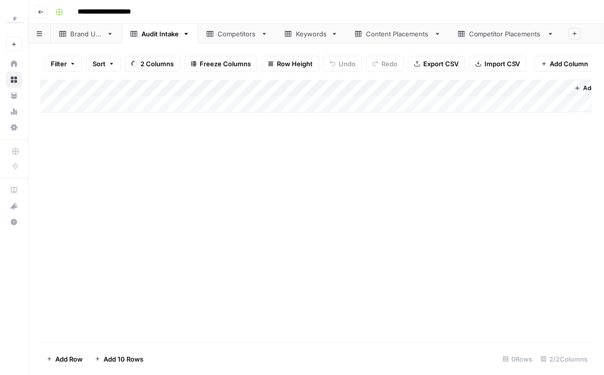
click at [216, 42] on link "Competitors" at bounding box center [237, 34] width 78 height 20
click at [131, 107] on div "Add Column" at bounding box center [316, 96] width 552 height 33
click at [123, 129] on div "Add Column" at bounding box center [316, 105] width 552 height 50
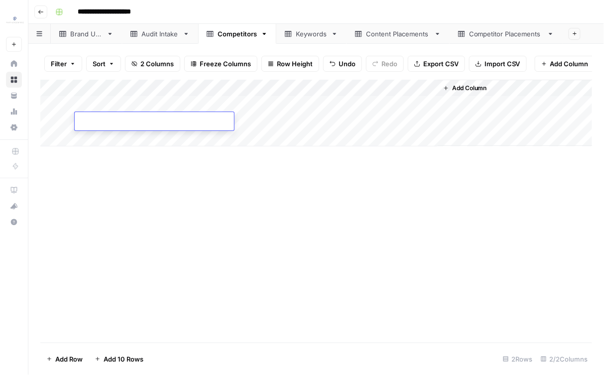
click at [132, 189] on div "Add Column" at bounding box center [316, 211] width 552 height 263
click at [132, 110] on div "Add Column" at bounding box center [316, 113] width 552 height 67
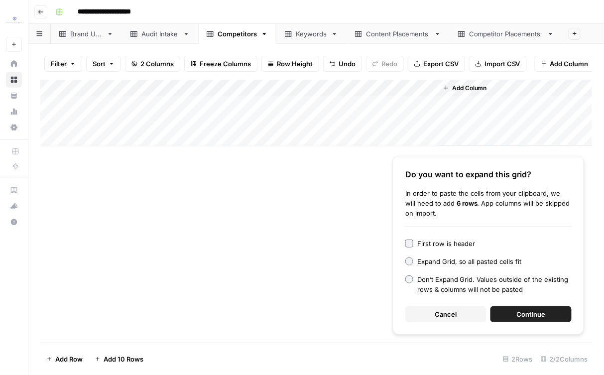
click at [443, 245] on div "First row is header" at bounding box center [446, 244] width 58 height 10
click at [534, 310] on span "Continue" at bounding box center [531, 314] width 29 height 10
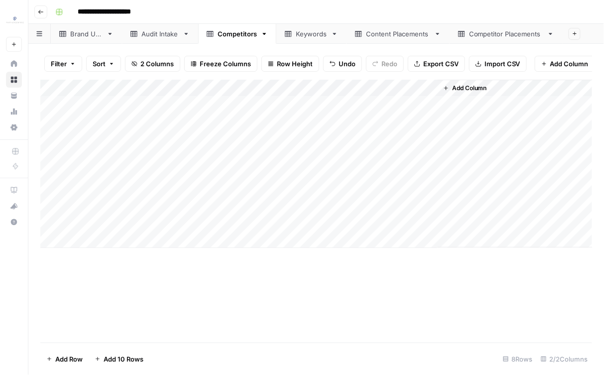
click at [114, 232] on div "Add Column" at bounding box center [316, 164] width 552 height 168
click at [163, 26] on link "Audit Intake" at bounding box center [160, 34] width 76 height 20
click at [100, 39] on link "Brand URL" at bounding box center [86, 34] width 71 height 20
click at [132, 107] on div "Add Column" at bounding box center [316, 105] width 552 height 50
click at [246, 36] on div "Competitors" at bounding box center [237, 34] width 39 height 10
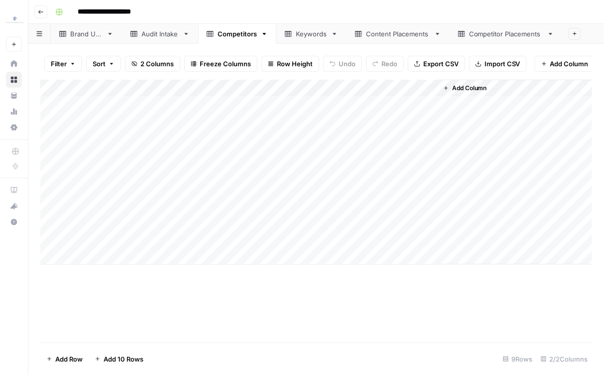
click at [187, 246] on div "Add Column" at bounding box center [316, 172] width 552 height 185
type textarea "**********"
click at [131, 241] on div "Add Column" at bounding box center [316, 172] width 552 height 185
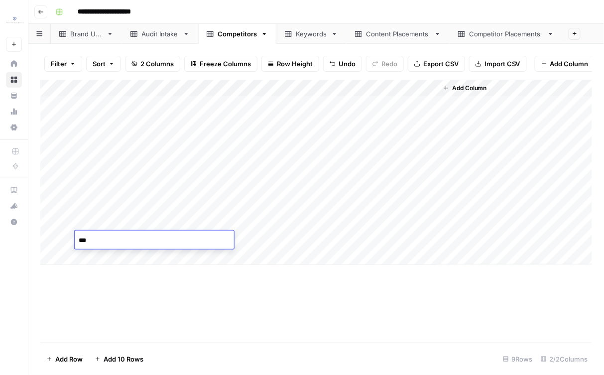
type textarea "****"
click at [152, 292] on div "Add Column" at bounding box center [316, 211] width 552 height 263
click at [295, 39] on link "Keywords" at bounding box center [311, 34] width 70 height 20
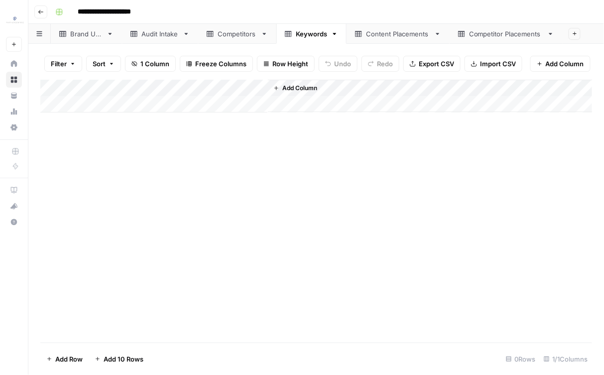
click at [143, 106] on div "Add Column" at bounding box center [316, 96] width 552 height 33
click at [115, 127] on div "Add Column" at bounding box center [316, 105] width 552 height 50
click at [148, 189] on div "Add Column" at bounding box center [316, 211] width 552 height 263
click at [140, 103] on div "Add Column" at bounding box center [316, 113] width 552 height 67
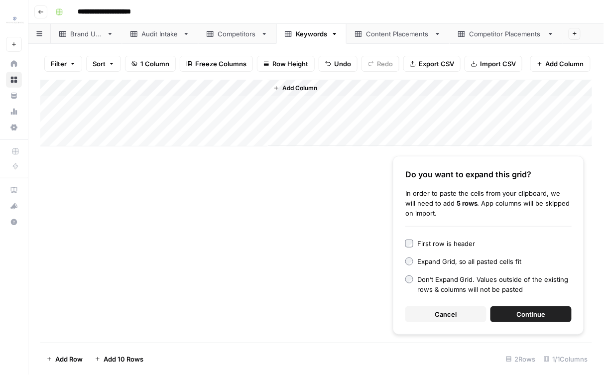
click at [451, 243] on div "First row is header" at bounding box center [446, 244] width 58 height 10
click at [525, 310] on span "Continue" at bounding box center [531, 314] width 29 height 10
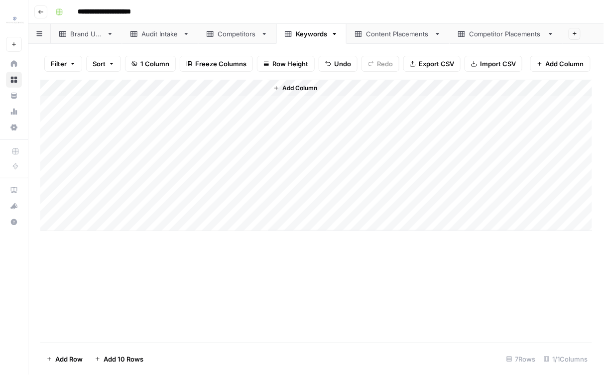
click at [107, 32] on icon at bounding box center [110, 33] width 7 height 7
click at [59, 124] on div "Add Column" at bounding box center [316, 113] width 552 height 67
click at [74, 353] on button "Delete 1 Row" at bounding box center [66, 359] width 52 height 16
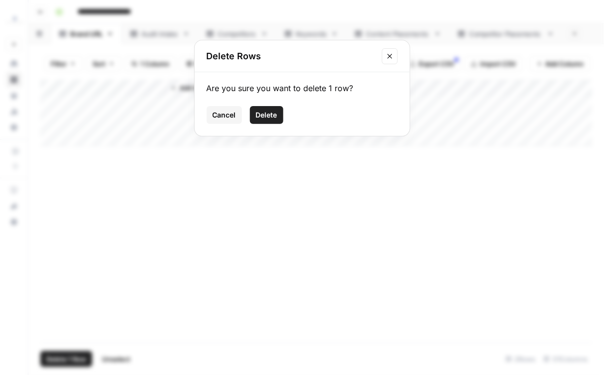
click at [265, 92] on div "Are you sure you want to delete 1 row?" at bounding box center [302, 88] width 191 height 12
click at [265, 106] on button "Delete" at bounding box center [266, 115] width 33 height 18
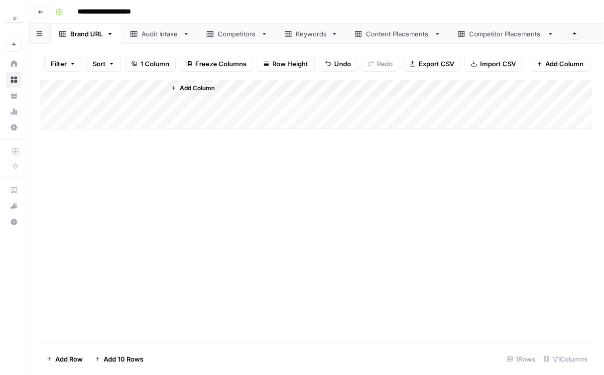
click at [314, 36] on div "Keywords" at bounding box center [311, 34] width 31 height 10
click at [61, 225] on div "Add Column" at bounding box center [316, 198] width 552 height 236
click at [59, 288] on div "Add Column" at bounding box center [316, 198] width 552 height 236
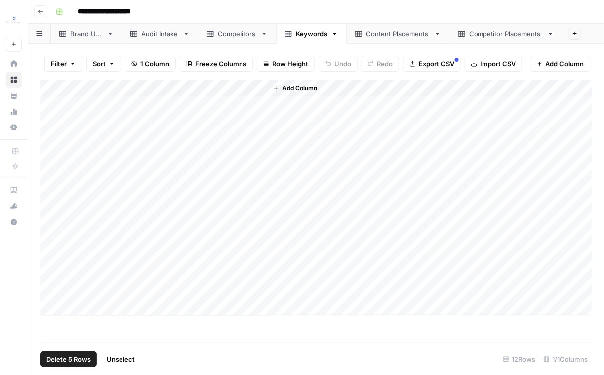
click at [78, 354] on span "Delete 5 Rows" at bounding box center [68, 359] width 44 height 10
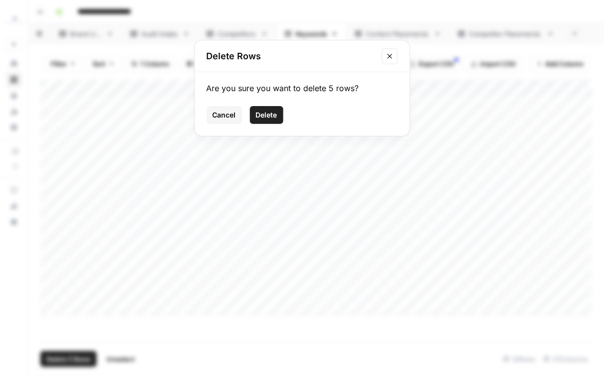
click at [267, 116] on span "Delete" at bounding box center [266, 115] width 21 height 10
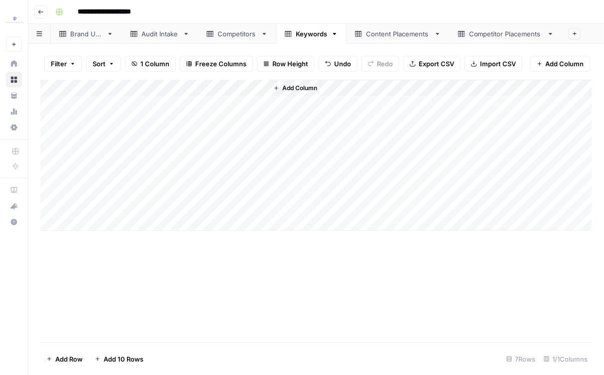
click at [222, 37] on div "Competitors" at bounding box center [237, 34] width 39 height 10
click at [59, 255] on div "Add Column" at bounding box center [316, 212] width 552 height 264
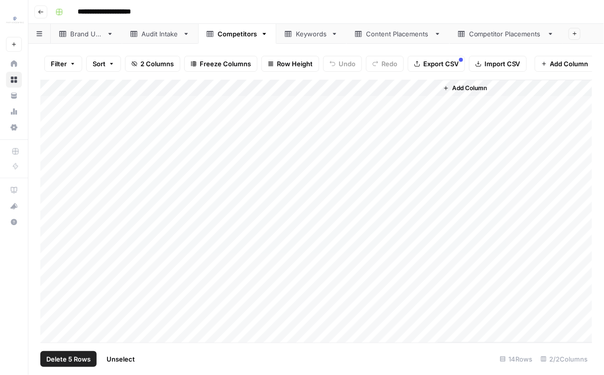
click at [59, 326] on div "Add Column" at bounding box center [316, 212] width 552 height 264
click at [67, 358] on span "Delete 5 Rows" at bounding box center [68, 359] width 44 height 10
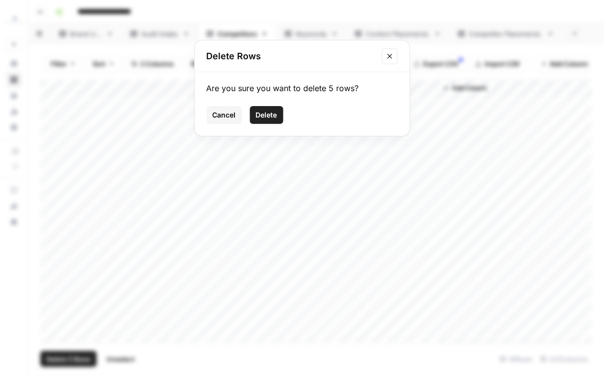
click at [278, 105] on div "Are you sure you want to delete 5 rows? Cancel Delete" at bounding box center [302, 104] width 215 height 64
click at [272, 113] on span "Delete" at bounding box center [266, 115] width 21 height 10
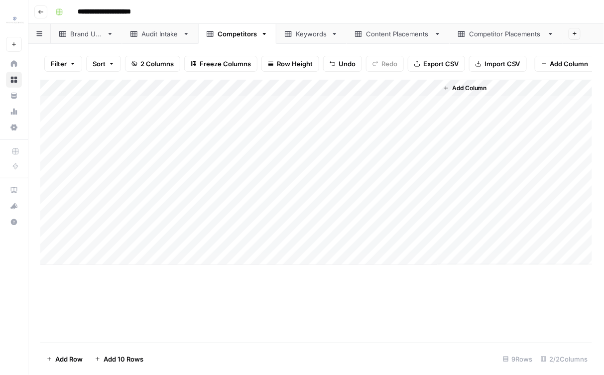
click at [90, 35] on div "Brand URL" at bounding box center [86, 34] width 32 height 10
click at [63, 119] on div "Add Column" at bounding box center [316, 113] width 552 height 67
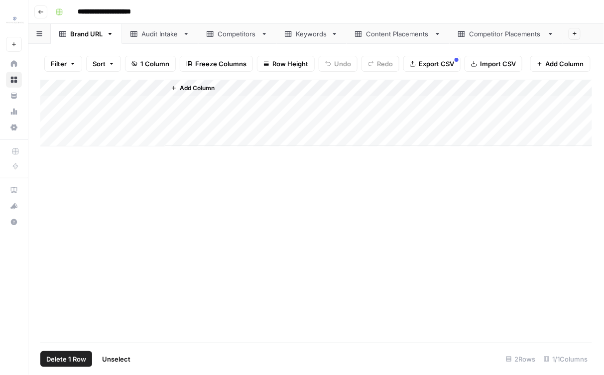
click at [59, 358] on span "Delete 1 Row" at bounding box center [66, 359] width 40 height 10
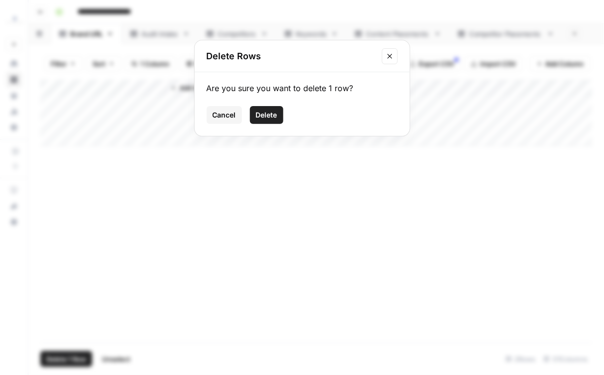
click at [272, 110] on span "Delete" at bounding box center [266, 115] width 21 height 10
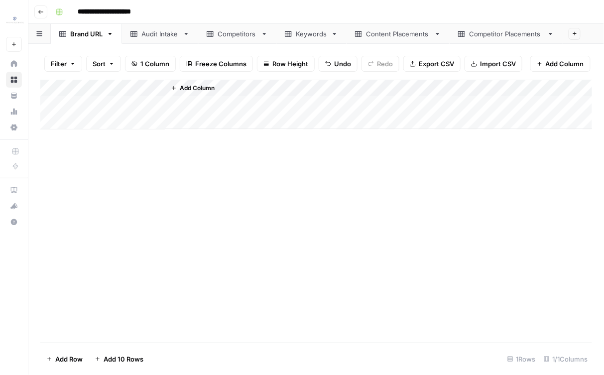
click at [322, 38] on link "Keywords" at bounding box center [311, 34] width 70 height 20
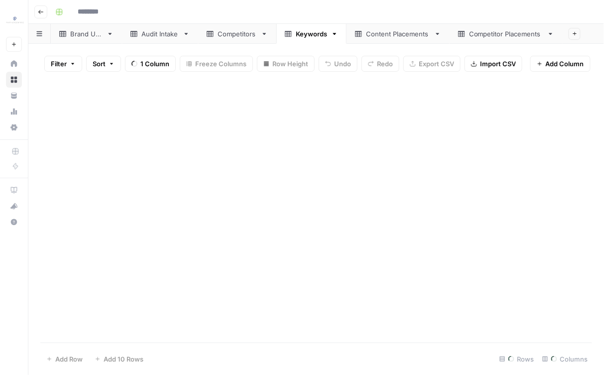
type input "**********"
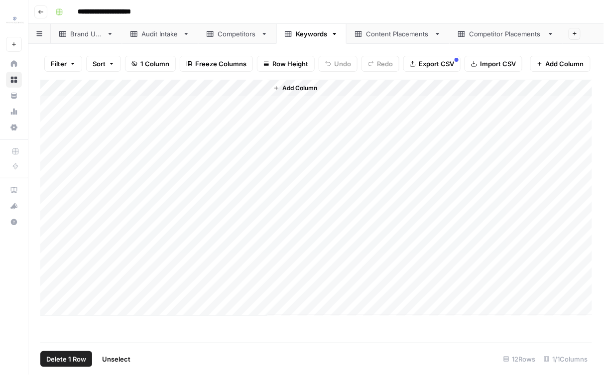
click at [62, 224] on div "Add Column" at bounding box center [316, 198] width 552 height 236
click at [60, 286] on div "Add Column" at bounding box center [316, 198] width 552 height 236
click at [71, 364] on span "Delete 5 Rows" at bounding box center [68, 359] width 44 height 10
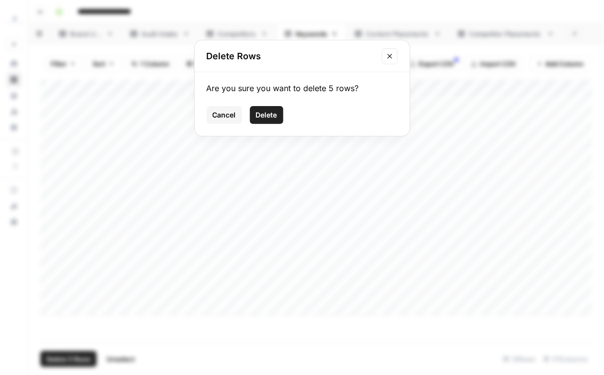
click at [272, 123] on button "Delete" at bounding box center [266, 115] width 33 height 18
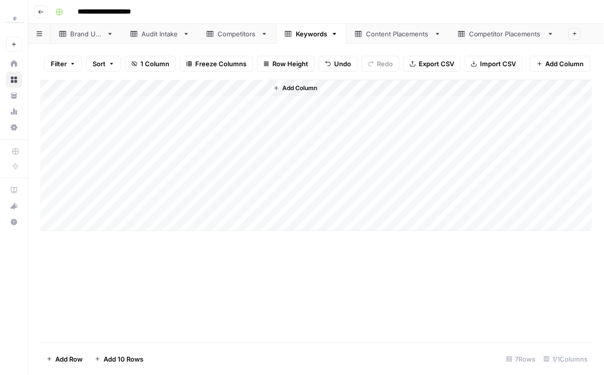
click at [235, 39] on link "Competitors" at bounding box center [237, 34] width 78 height 20
click at [54, 248] on div "Add Column" at bounding box center [316, 212] width 552 height 264
click at [58, 255] on div "Add Column" at bounding box center [316, 212] width 552 height 264
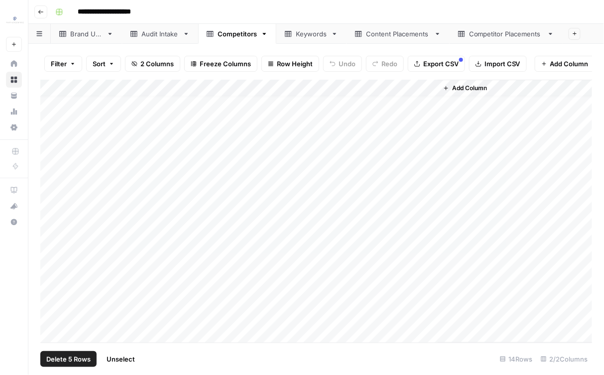
click at [60, 315] on div "Add Column" at bounding box center [316, 212] width 552 height 264
click at [79, 362] on span "Delete 5 Rows" at bounding box center [68, 359] width 44 height 10
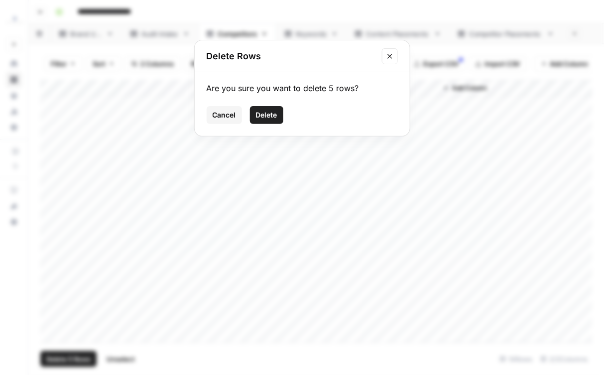
click at [268, 114] on span "Delete" at bounding box center [266, 115] width 21 height 10
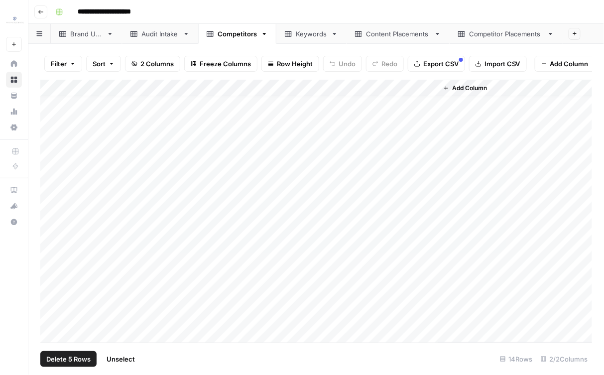
scroll to position [0, 0]
click at [90, 31] on div "Brand URL" at bounding box center [86, 34] width 32 height 10
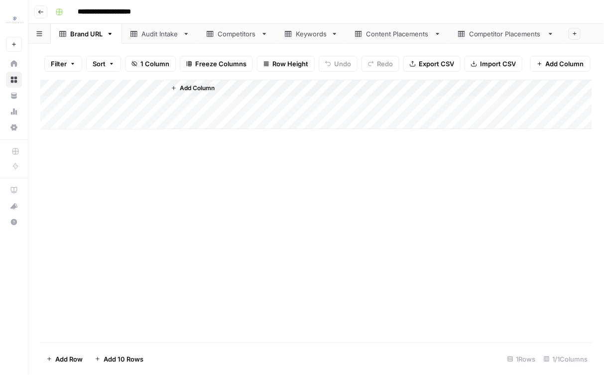
click at [231, 38] on div "Competitors" at bounding box center [237, 34] width 39 height 10
click at [308, 30] on div "Keywords" at bounding box center [311, 34] width 31 height 10
click at [60, 225] on div "Add Column" at bounding box center [316, 198] width 552 height 236
click at [62, 290] on div "Add Column" at bounding box center [316, 198] width 552 height 236
click at [67, 361] on span "Delete 5 Rows" at bounding box center [68, 359] width 44 height 10
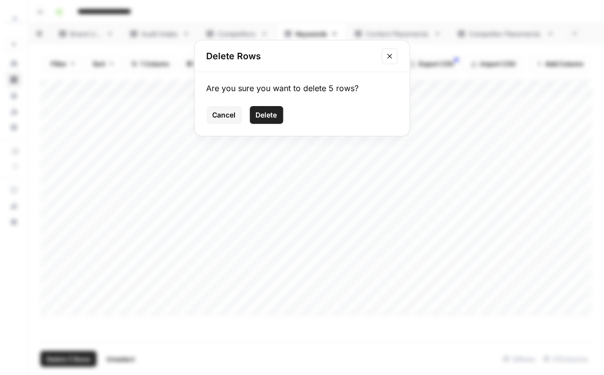
click at [260, 104] on div "Are you sure you want to delete 5 rows? Cancel Delete" at bounding box center [302, 104] width 215 height 64
click at [260, 115] on span "Delete" at bounding box center [266, 115] width 21 height 10
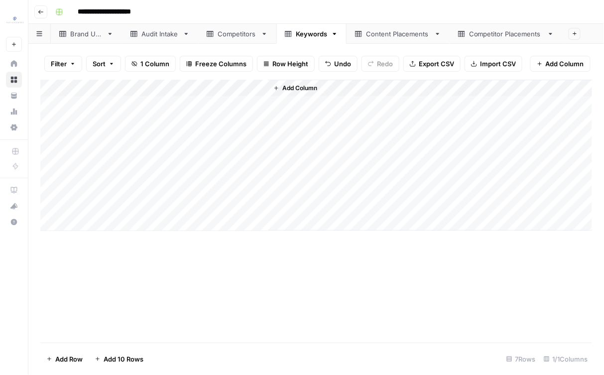
click at [241, 23] on header "**********" at bounding box center [316, 12] width 576 height 24
click at [233, 31] on div "Competitors" at bounding box center [237, 34] width 39 height 10
click at [62, 263] on div "Add Column" at bounding box center [316, 212] width 552 height 264
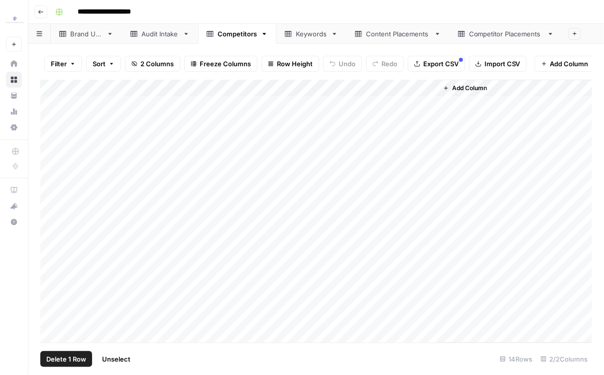
click at [62, 262] on div "Add Column" at bounding box center [316, 212] width 552 height 264
click at [60, 321] on div "Add Column" at bounding box center [316, 212] width 552 height 264
click at [69, 362] on span "Delete 5 Rows" at bounding box center [68, 359] width 44 height 10
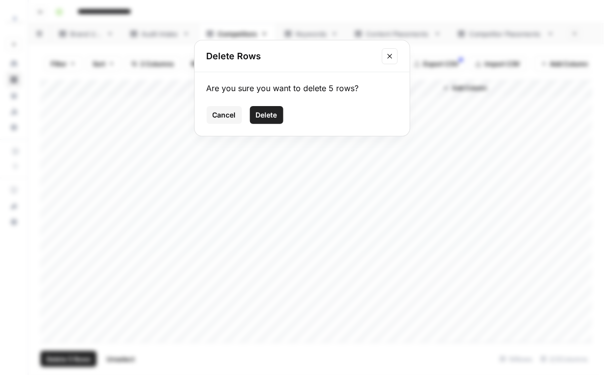
click at [278, 119] on button "Delete" at bounding box center [266, 115] width 33 height 18
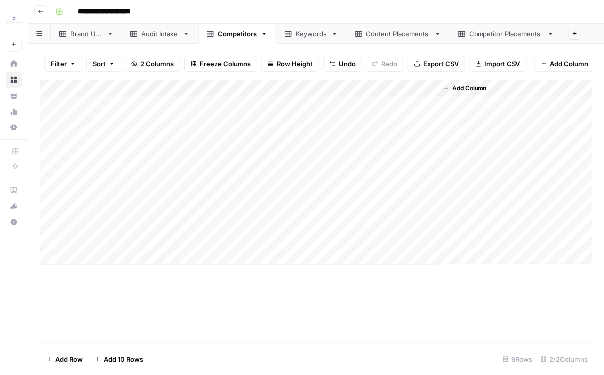
click at [313, 41] on link "Keywords" at bounding box center [311, 34] width 70 height 20
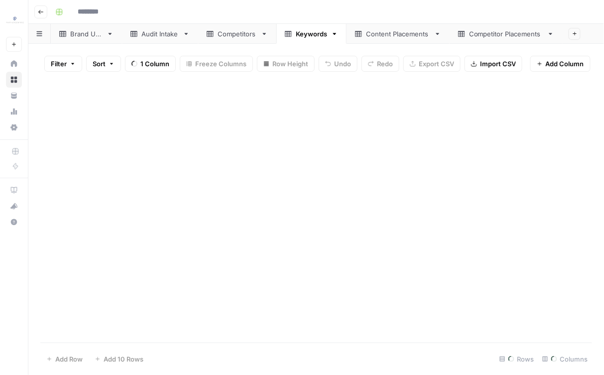
type input "**********"
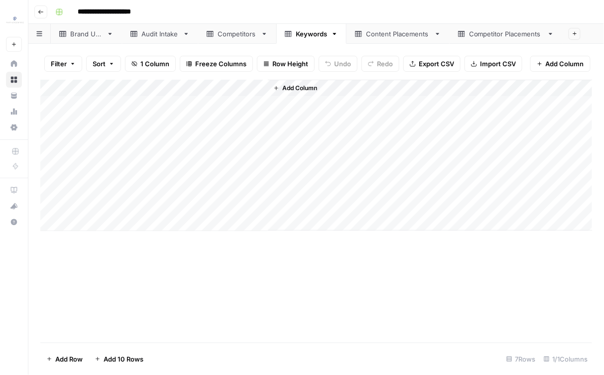
click at [362, 43] on link "Content Placements" at bounding box center [398, 34] width 103 height 20
click at [210, 109] on div "Add Column" at bounding box center [316, 212] width 552 height 264
click at [328, 109] on div "Add Column" at bounding box center [316, 212] width 552 height 264
click at [311, 318] on div "Add Column" at bounding box center [316, 212] width 552 height 264
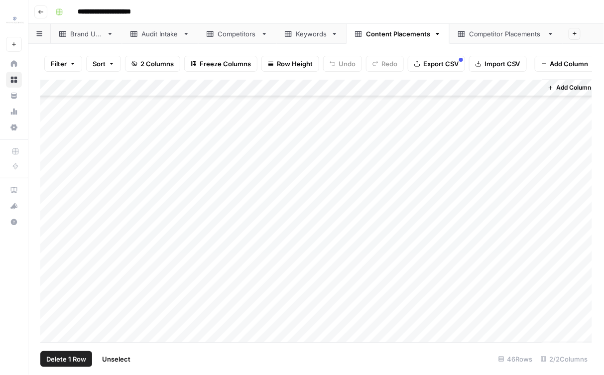
click at [59, 316] on div "Add Column" at bounding box center [316, 212] width 552 height 264
click at [61, 299] on div "Add Column" at bounding box center [316, 212] width 552 height 264
click at [60, 235] on div "Add Column" at bounding box center [316, 212] width 552 height 264
click at [76, 358] on span "Delete 3 Rows" at bounding box center [68, 359] width 44 height 10
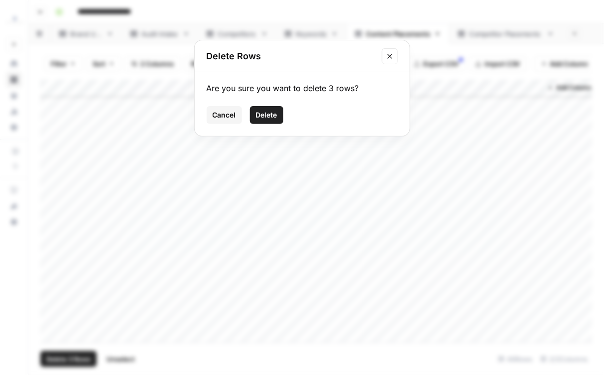
click at [271, 119] on span "Delete" at bounding box center [266, 115] width 21 height 10
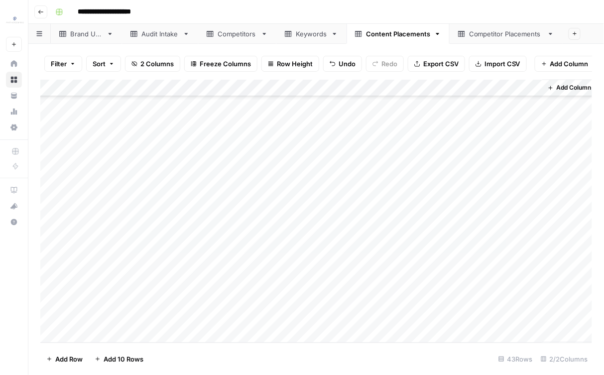
scroll to position [498, 0]
click at [464, 39] on link "Competitor Placements" at bounding box center [506, 34] width 113 height 20
click at [311, 40] on link "Keywords" at bounding box center [311, 34] width 70 height 20
click at [413, 35] on div "Content Placements" at bounding box center [398, 34] width 64 height 10
click at [316, 113] on div "Add Column" at bounding box center [316, 212] width 552 height 264
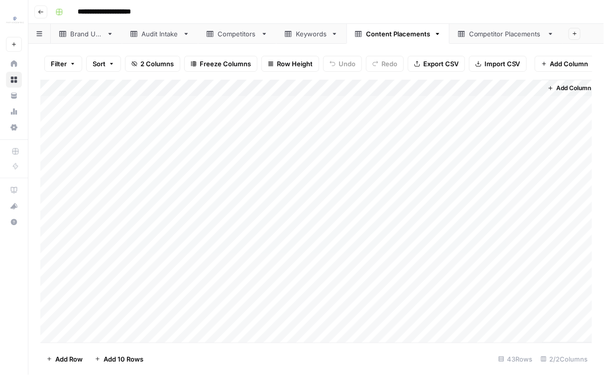
click at [304, 104] on div "Add Column" at bounding box center [316, 212] width 552 height 264
click at [287, 314] on div "Add Column" at bounding box center [316, 212] width 552 height 264
click at [183, 322] on div "Add Column" at bounding box center [316, 212] width 552 height 264
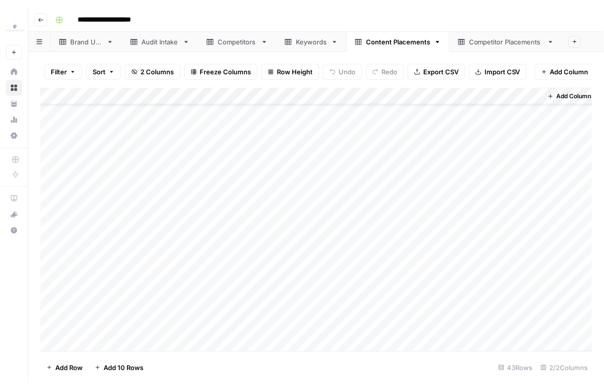
scroll to position [0, 0]
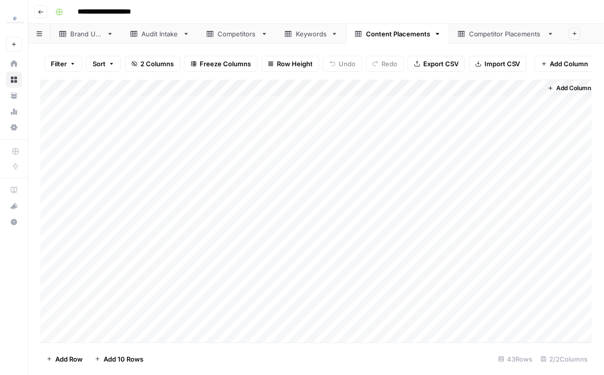
click at [148, 106] on div "Add Column" at bounding box center [316, 212] width 552 height 264
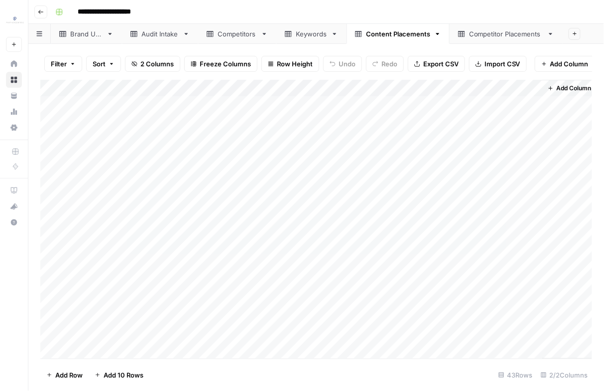
click at [488, 29] on div "Competitor Placements" at bounding box center [506, 34] width 74 height 10
click at [272, 95] on div "Add Column" at bounding box center [316, 219] width 552 height 279
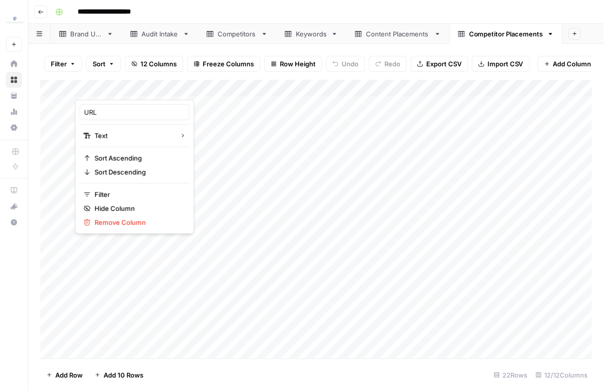
click at [285, 102] on div "Add Column" at bounding box center [316, 219] width 552 height 279
click at [345, 335] on div "Add Column" at bounding box center [316, 219] width 552 height 279
